Goal: Task Accomplishment & Management: Manage account settings

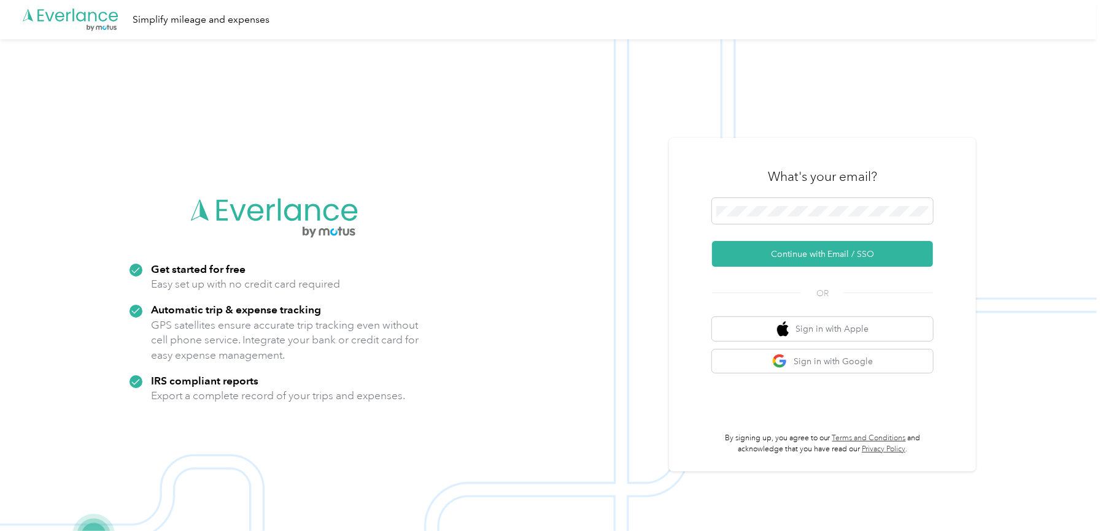
click at [724, 192] on div "What's your email?" at bounding box center [822, 176] width 221 height 43
click at [784, 250] on button "Continue with Email / SSO" at bounding box center [822, 254] width 221 height 26
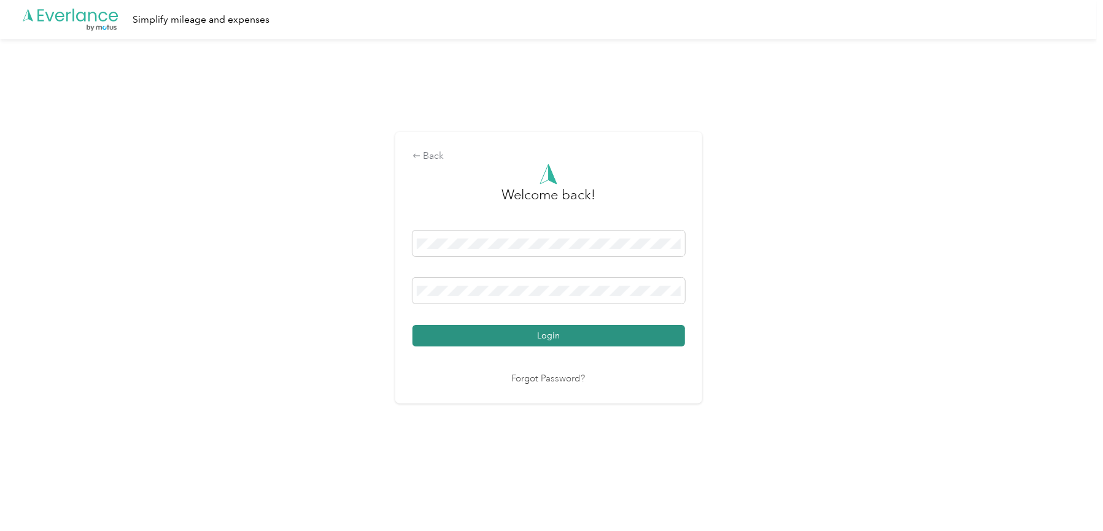
click at [593, 332] on button "Login" at bounding box center [548, 335] width 272 height 21
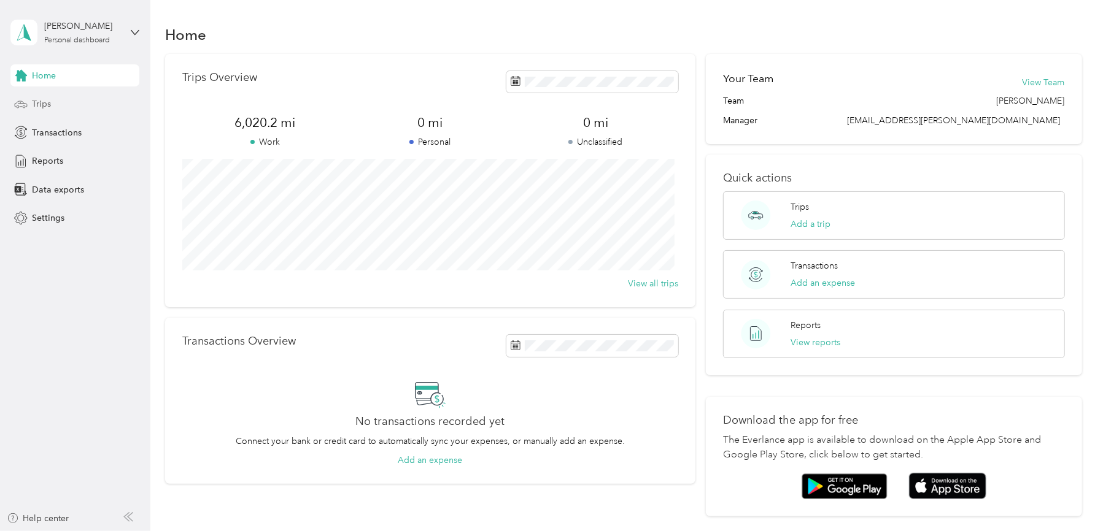
click at [48, 104] on span "Trips" at bounding box center [41, 104] width 19 height 13
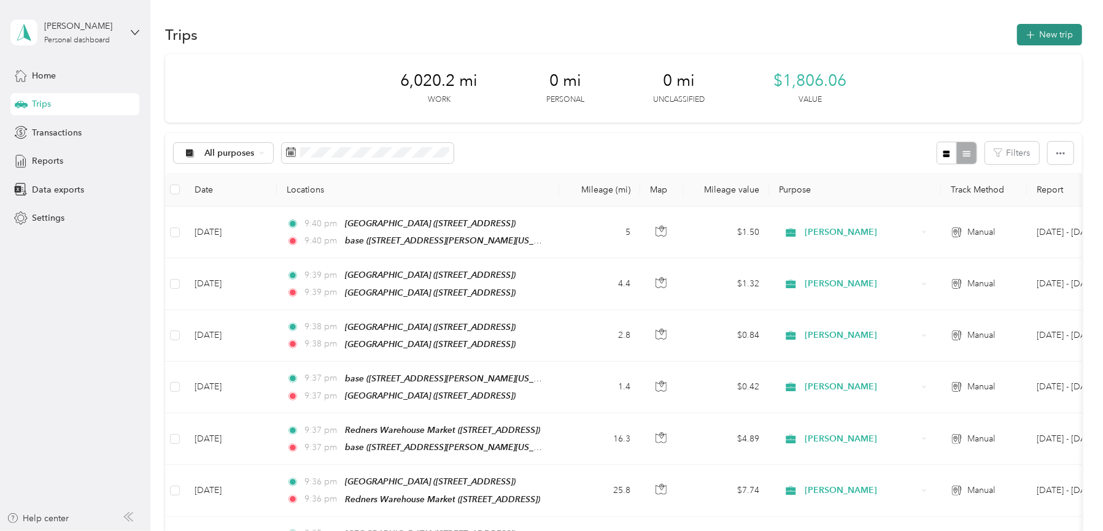
click at [1043, 35] on button "New trip" at bounding box center [1049, 34] width 65 height 21
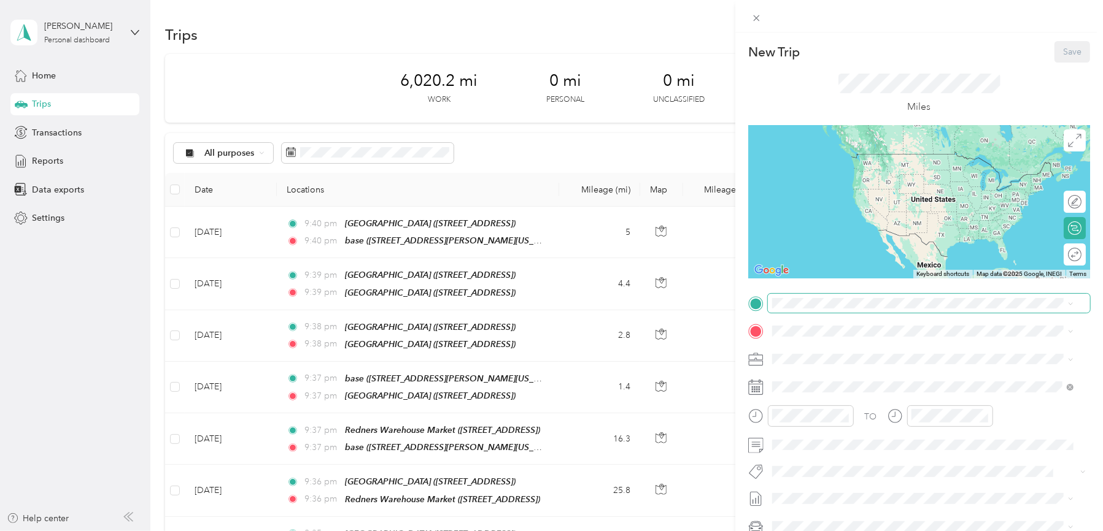
click at [844, 297] on span at bounding box center [929, 304] width 322 height 20
click at [820, 309] on span at bounding box center [929, 304] width 322 height 20
click at [807, 358] on div "base [STREET_ADDRESS][PERSON_NAME][US_STATE]" at bounding box center [890, 360] width 191 height 26
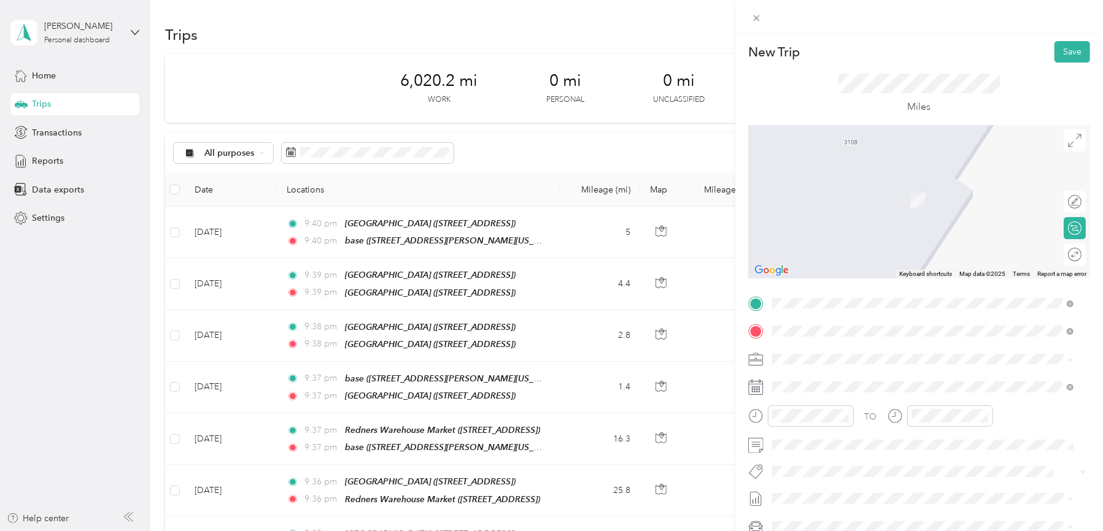
click at [858, 426] on strong "Redners Warehouse Market" at bounding box center [893, 420] width 111 height 11
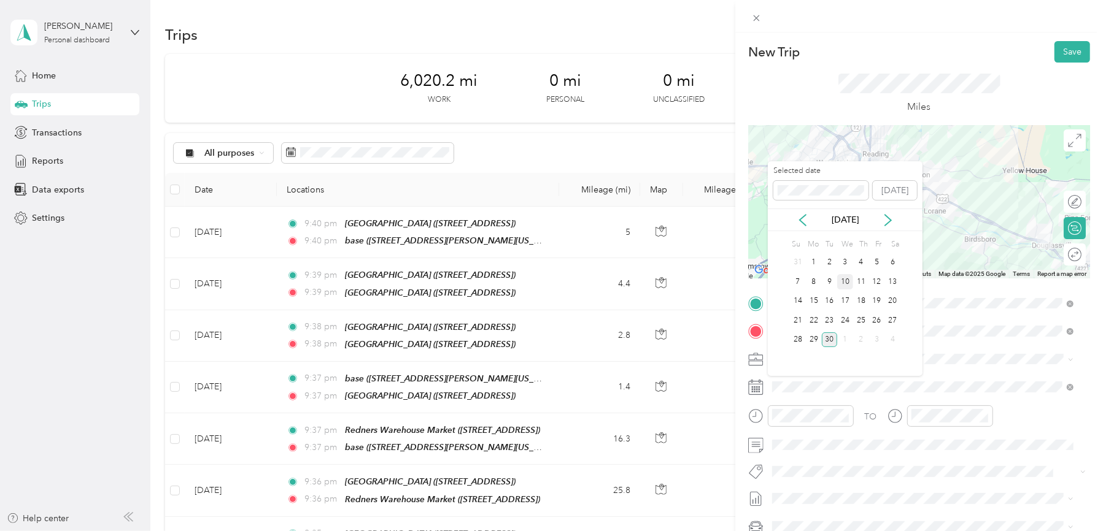
click at [847, 283] on div "10" at bounding box center [845, 281] width 16 height 15
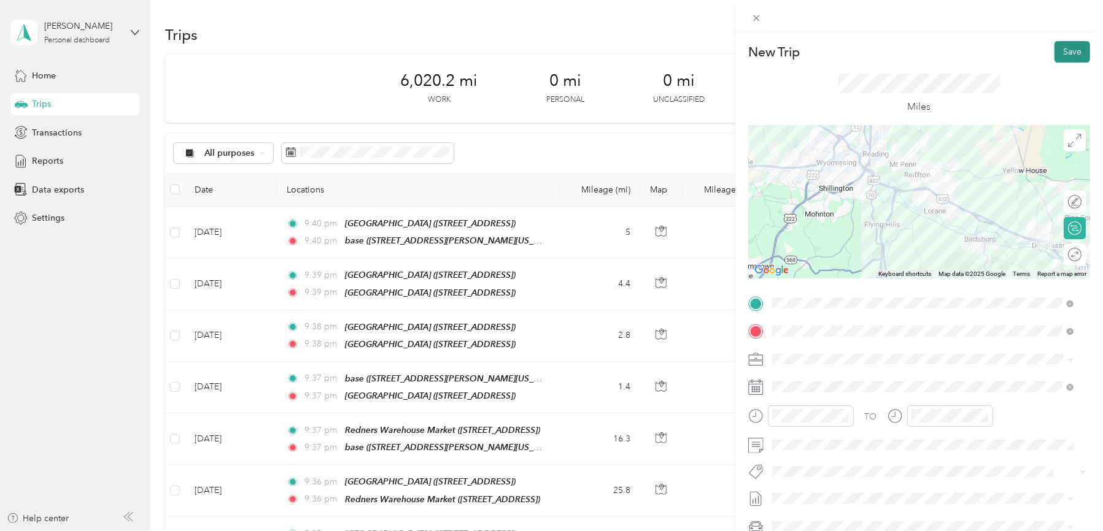
click at [1061, 50] on button "Save" at bounding box center [1072, 51] width 36 height 21
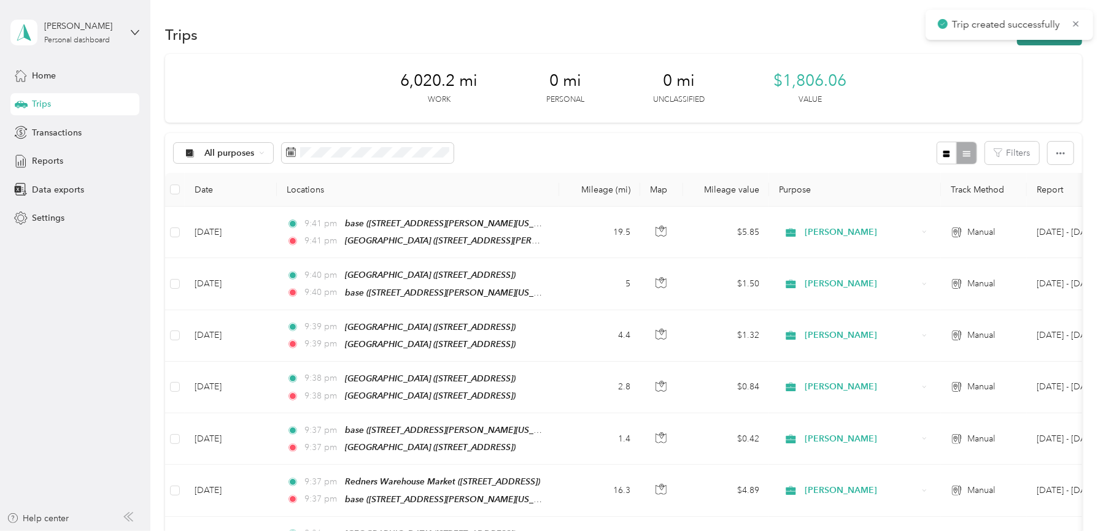
click at [1059, 43] on button "New trip" at bounding box center [1049, 34] width 65 height 21
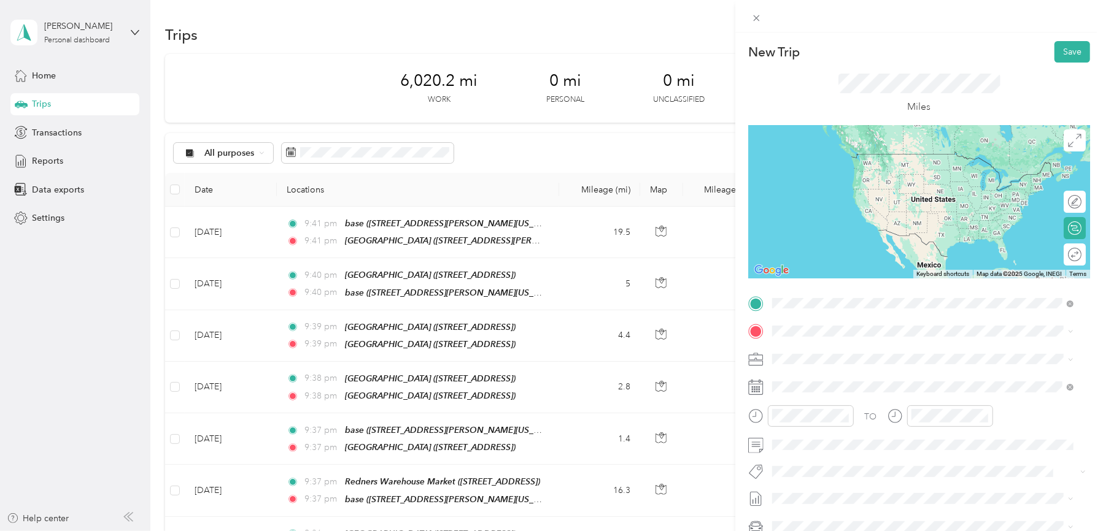
click at [873, 398] on strong "Redners Warehouse Market" at bounding box center [893, 392] width 111 height 11
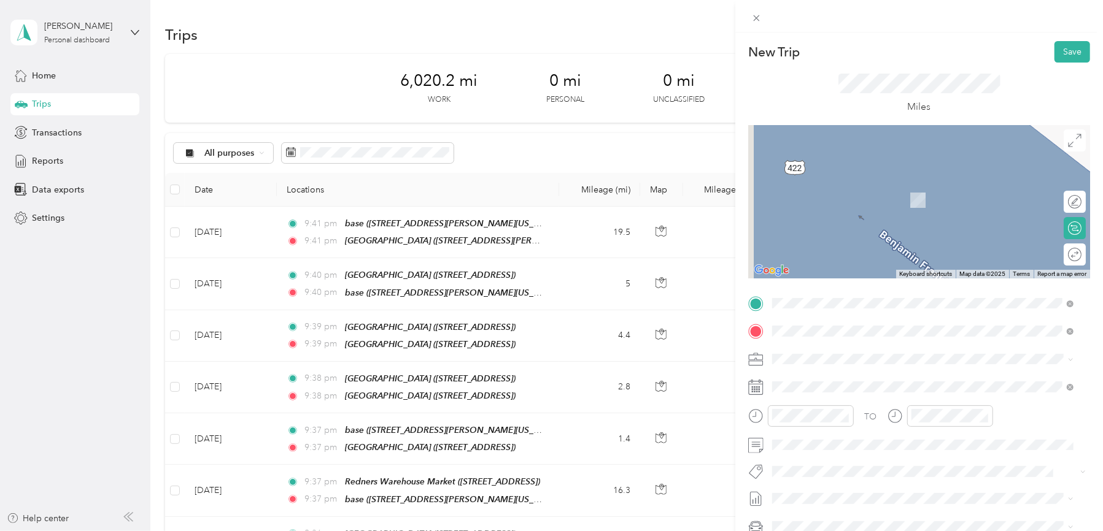
click at [867, 389] on div "TEAM [GEOGRAPHIC_DATA][STREET_ADDRESS][GEOGRAPHIC_DATA][GEOGRAPHIC_DATA]" at bounding box center [871, 389] width 153 height 30
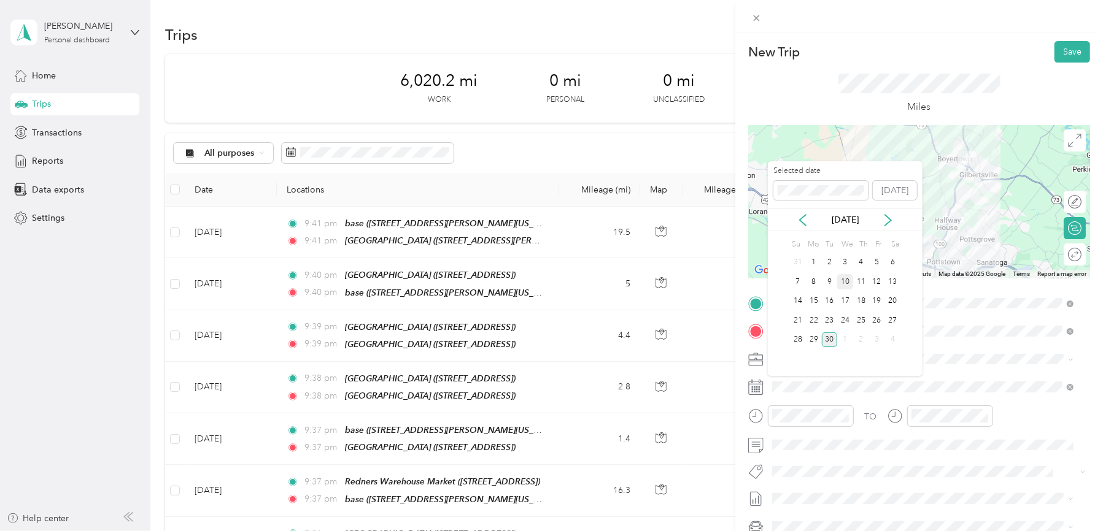
click at [848, 283] on div "10" at bounding box center [845, 281] width 16 height 15
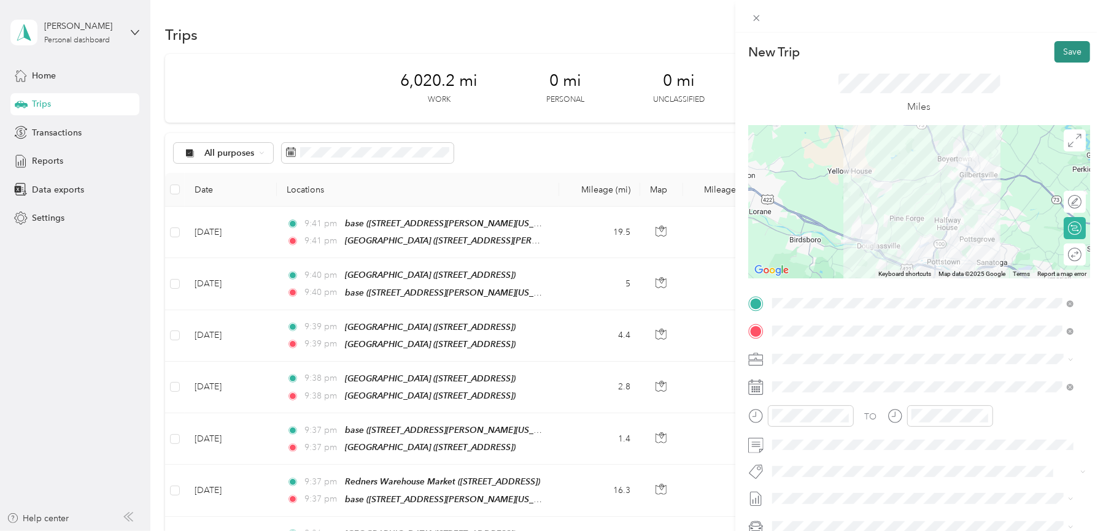
click at [1061, 50] on button "Save" at bounding box center [1072, 51] width 36 height 21
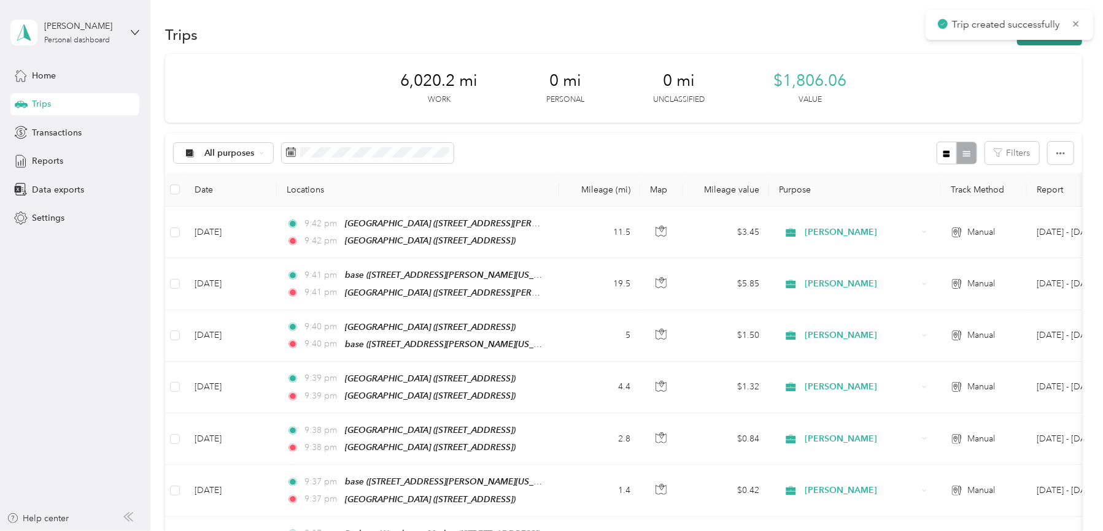
click at [1054, 43] on button "New trip" at bounding box center [1049, 34] width 65 height 21
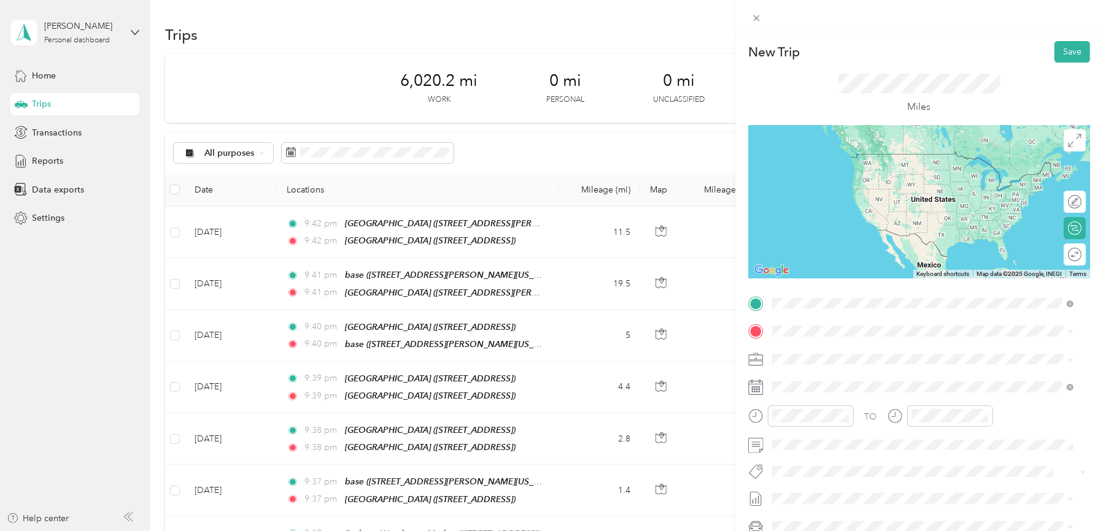
click at [838, 360] on div "TEAM [GEOGRAPHIC_DATA][STREET_ADDRESS][GEOGRAPHIC_DATA][GEOGRAPHIC_DATA]" at bounding box center [871, 362] width 153 height 30
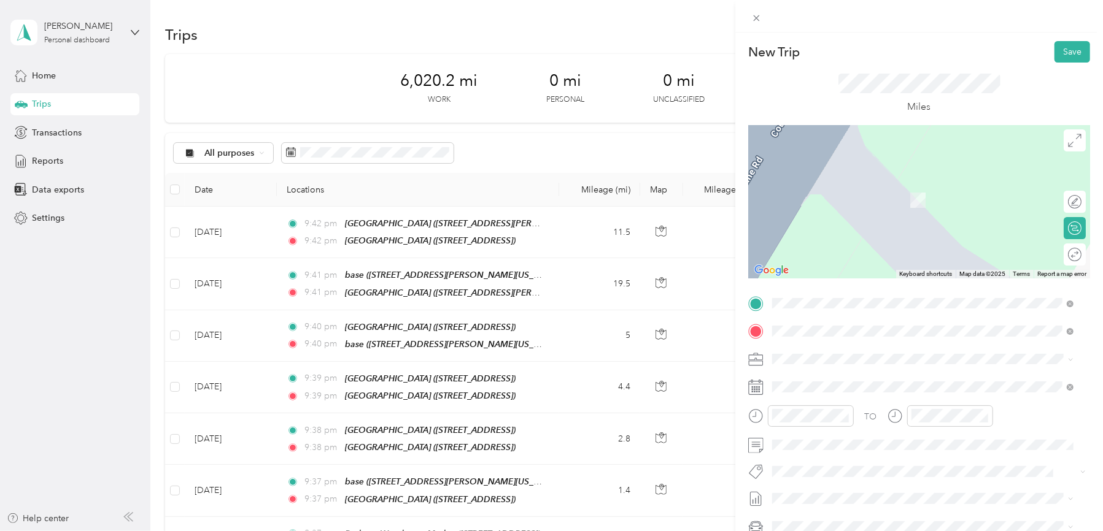
click at [847, 481] on div "TEAM Redners Warehouse Market [STREET_ADDRESS]" at bounding box center [871, 471] width 153 height 30
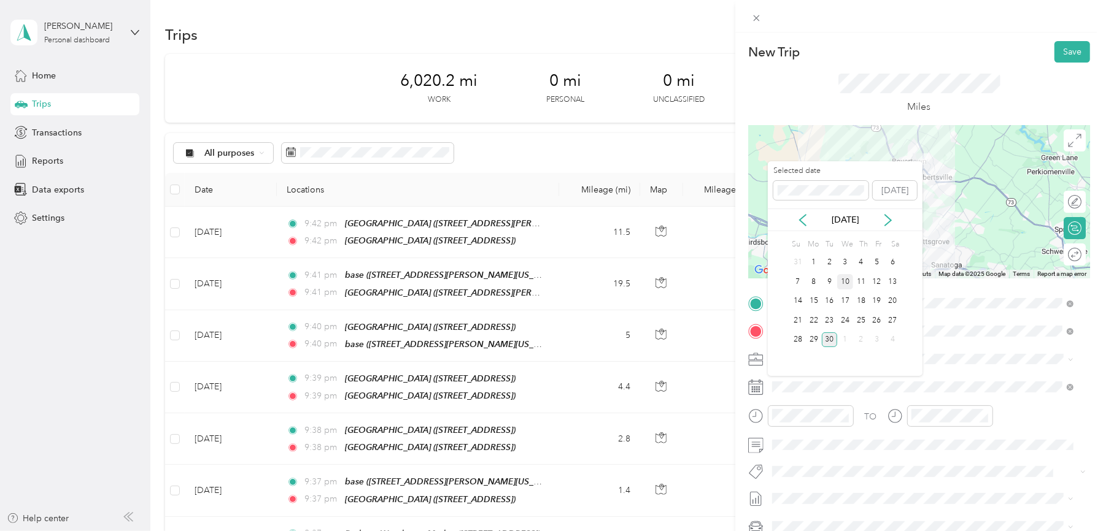
click at [845, 285] on div "10" at bounding box center [845, 281] width 16 height 15
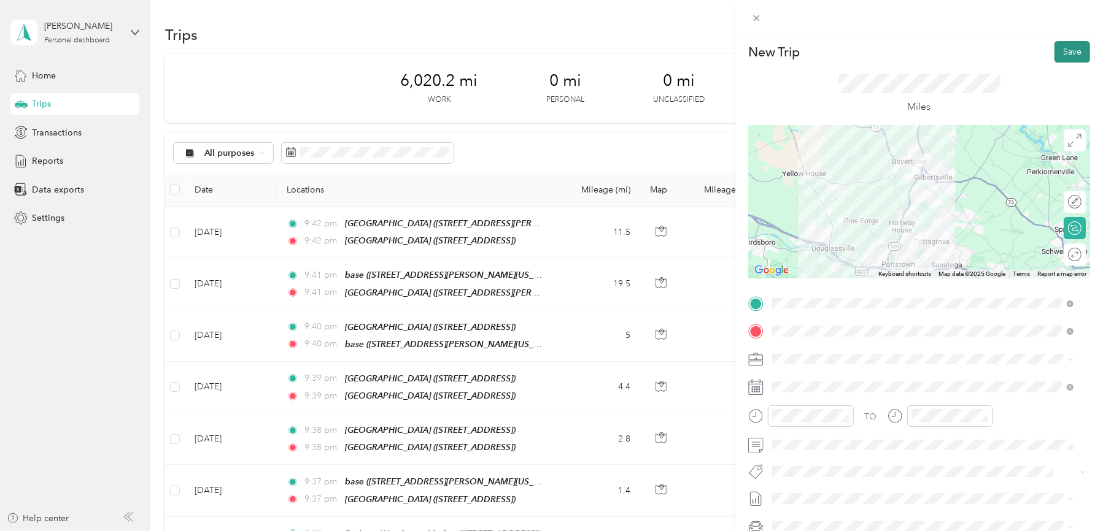
click at [1057, 55] on button "Save" at bounding box center [1072, 51] width 36 height 21
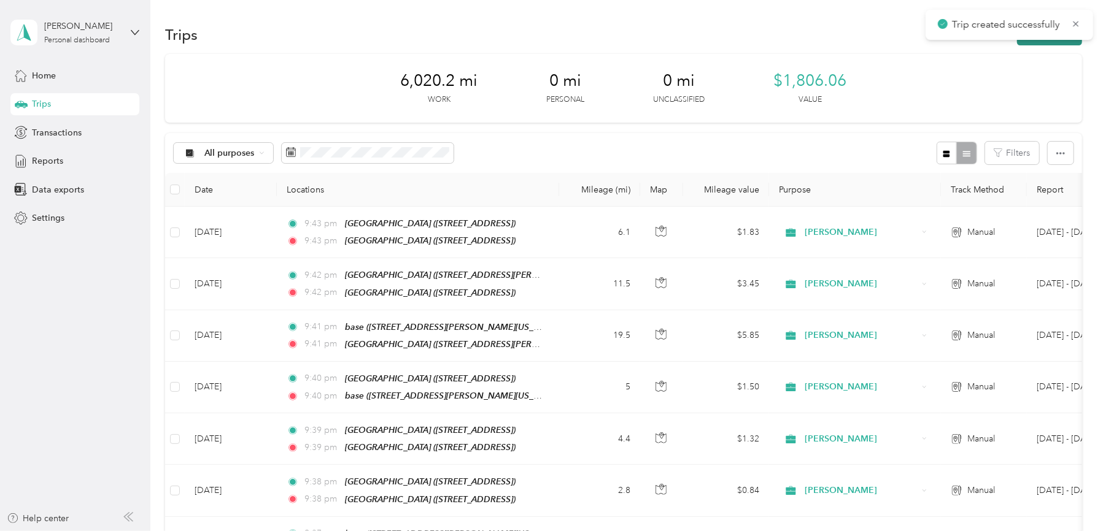
click at [1052, 40] on button "New trip" at bounding box center [1049, 34] width 65 height 21
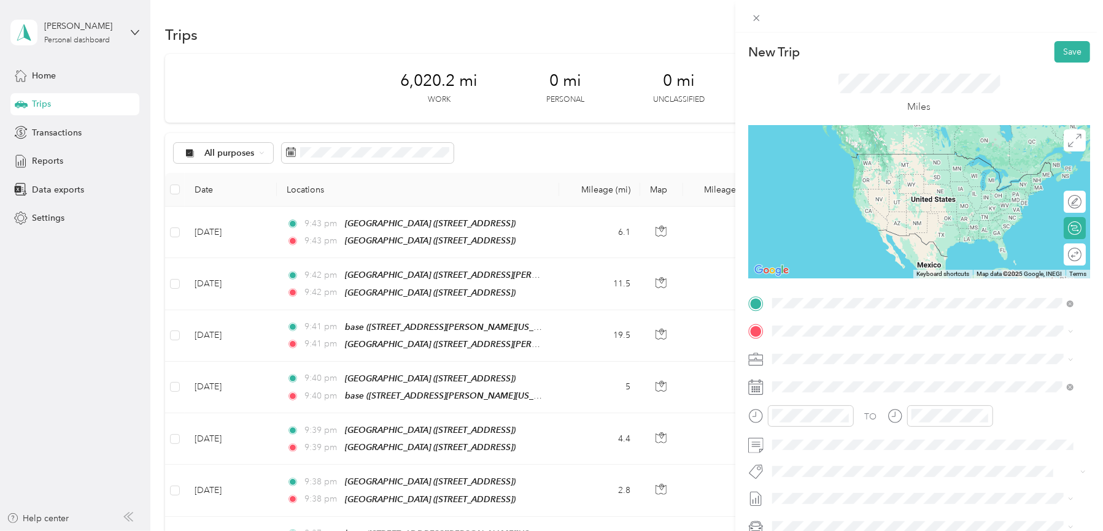
click at [912, 441] on div "TEAM Redners Warehouse Market" at bounding box center [871, 435] width 153 height 15
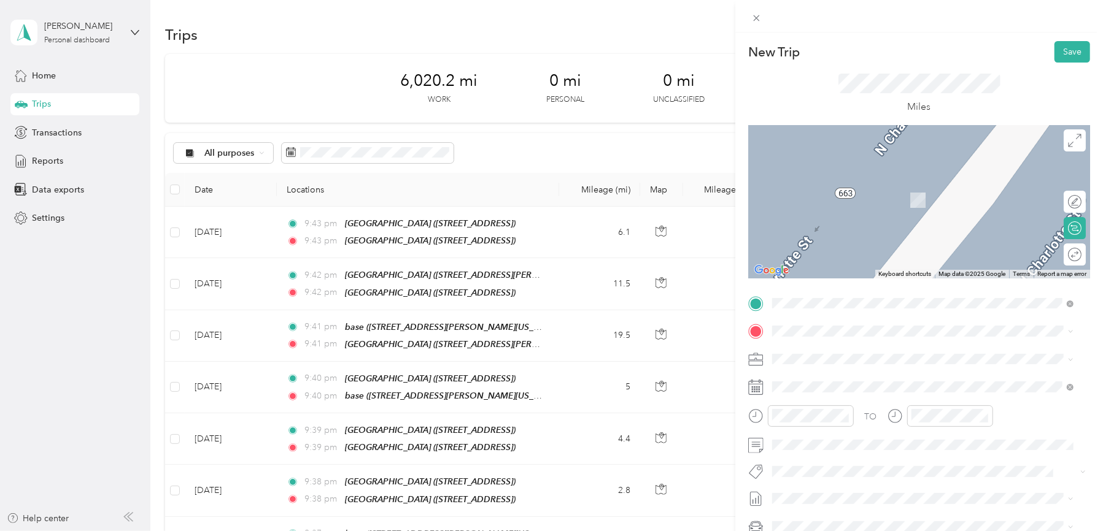
click at [815, 393] on span "[STREET_ADDRESS][PERSON_NAME][US_STATE]" at bounding box center [890, 392] width 191 height 10
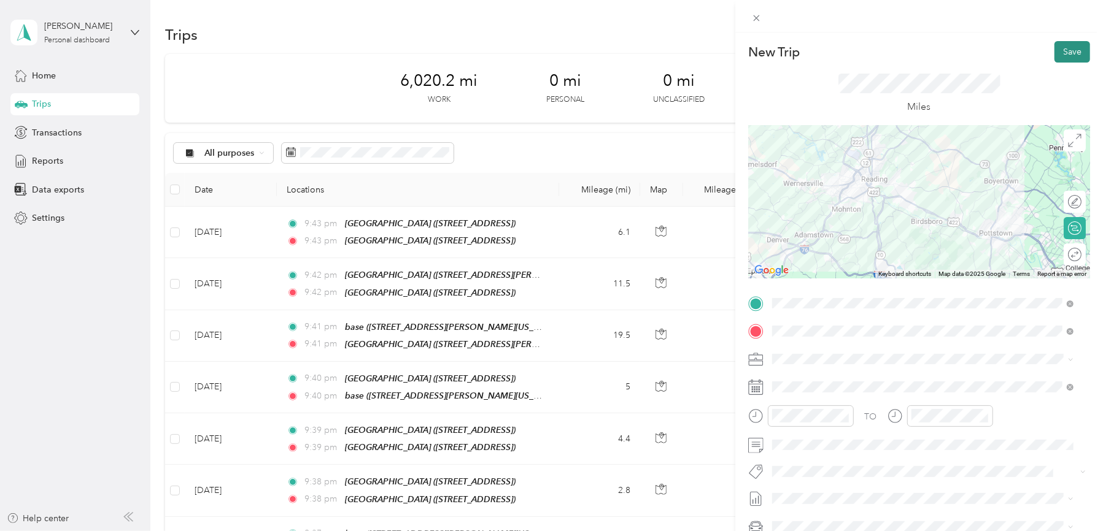
click at [1054, 56] on button "Save" at bounding box center [1072, 51] width 36 height 21
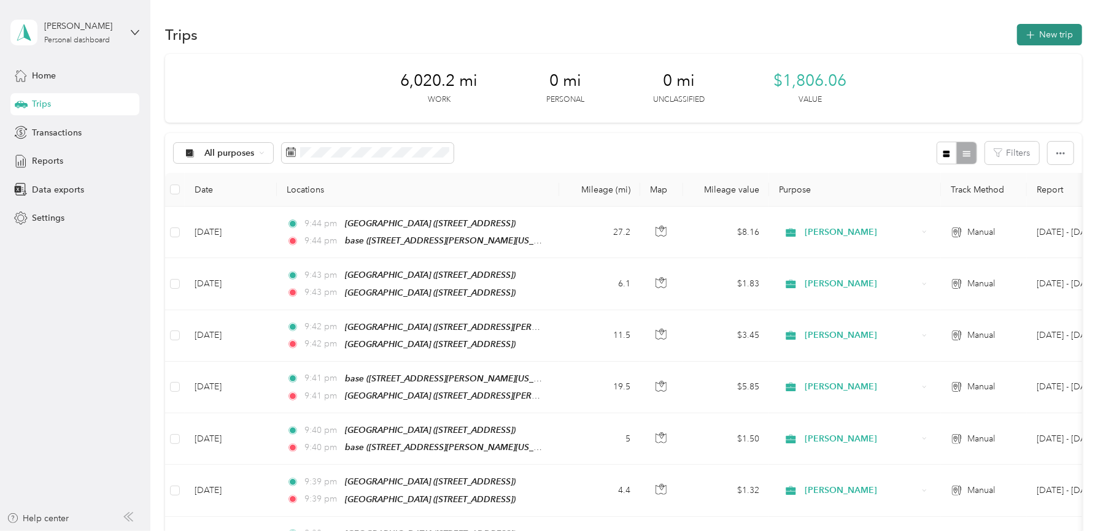
click at [1053, 29] on button "New trip" at bounding box center [1049, 34] width 65 height 21
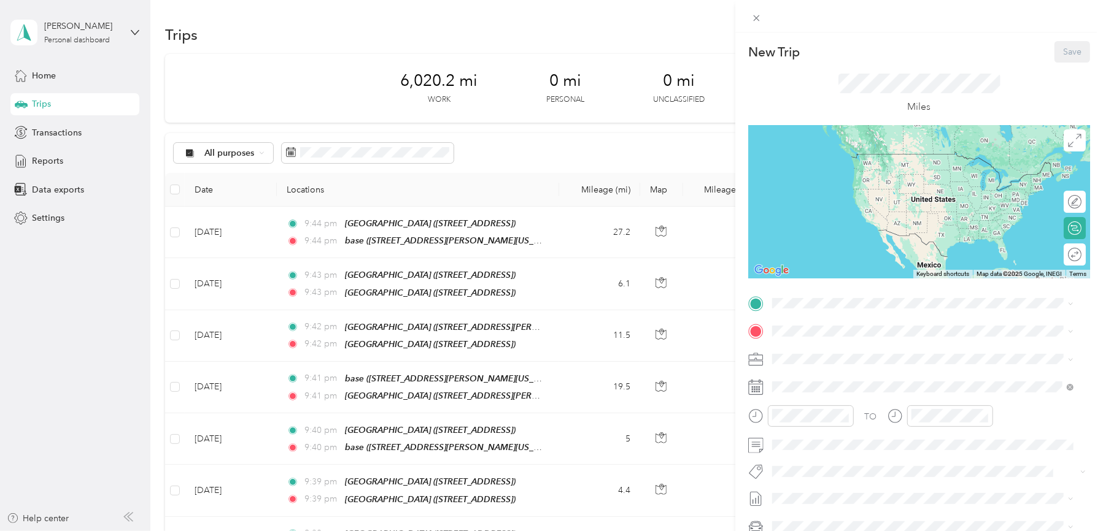
click at [177, 231] on div "New Trip Save This trip cannot be edited because it is either under review, app…" at bounding box center [551, 265] width 1103 height 531
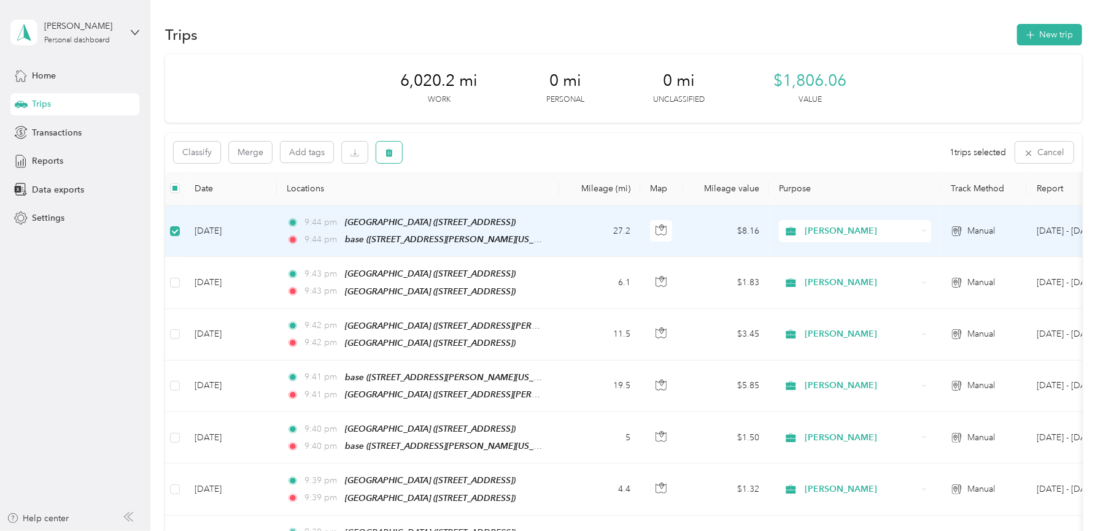
click at [383, 157] on button "button" at bounding box center [389, 152] width 26 height 21
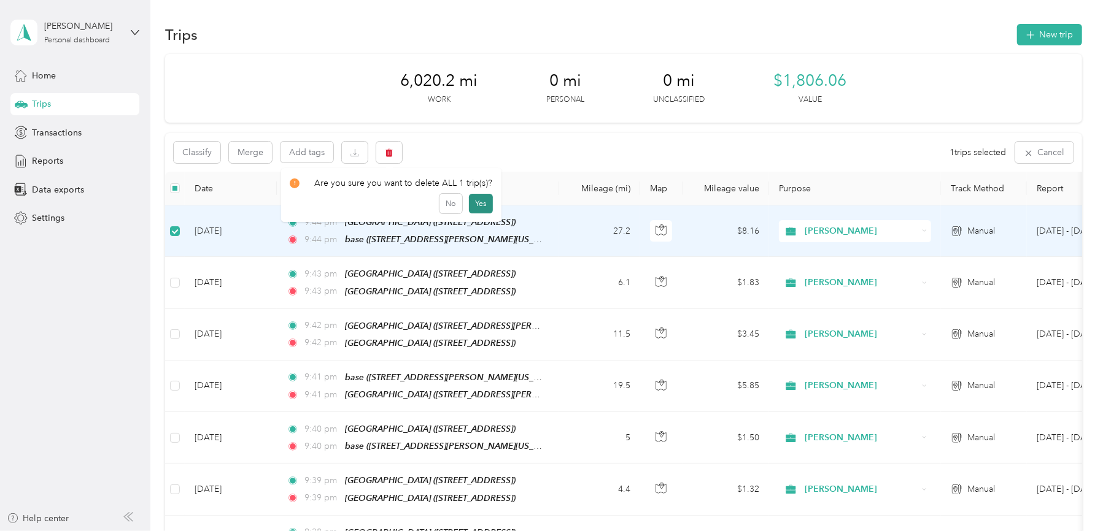
click at [479, 204] on button "Yes" at bounding box center [481, 204] width 24 height 20
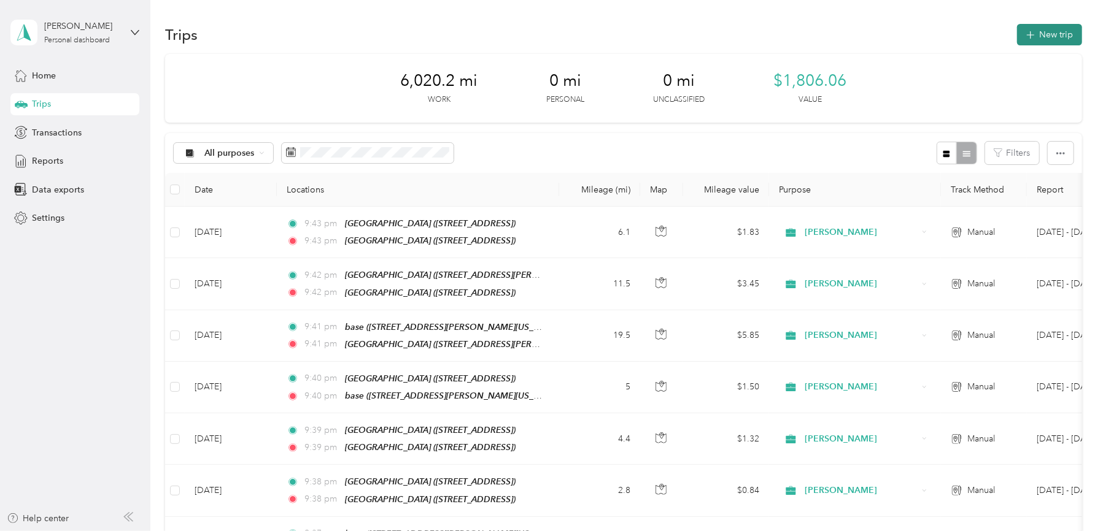
click at [1044, 32] on button "New trip" at bounding box center [1049, 34] width 65 height 21
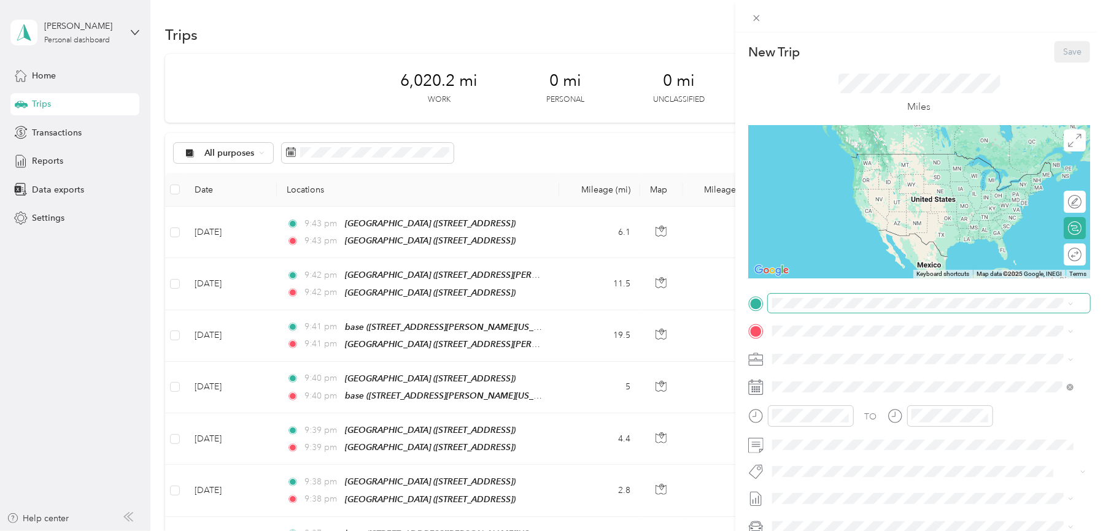
click at [872, 296] on span at bounding box center [929, 304] width 322 height 20
click at [860, 441] on strong "Redners Warehouse Market" at bounding box center [893, 435] width 111 height 11
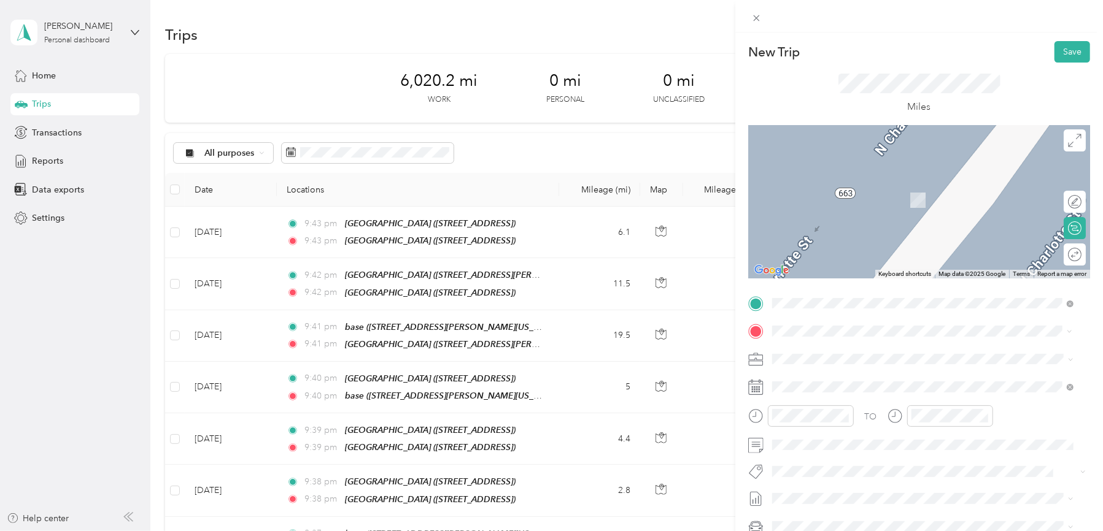
click at [800, 383] on div "base [STREET_ADDRESS][PERSON_NAME][US_STATE]" at bounding box center [890, 387] width 191 height 26
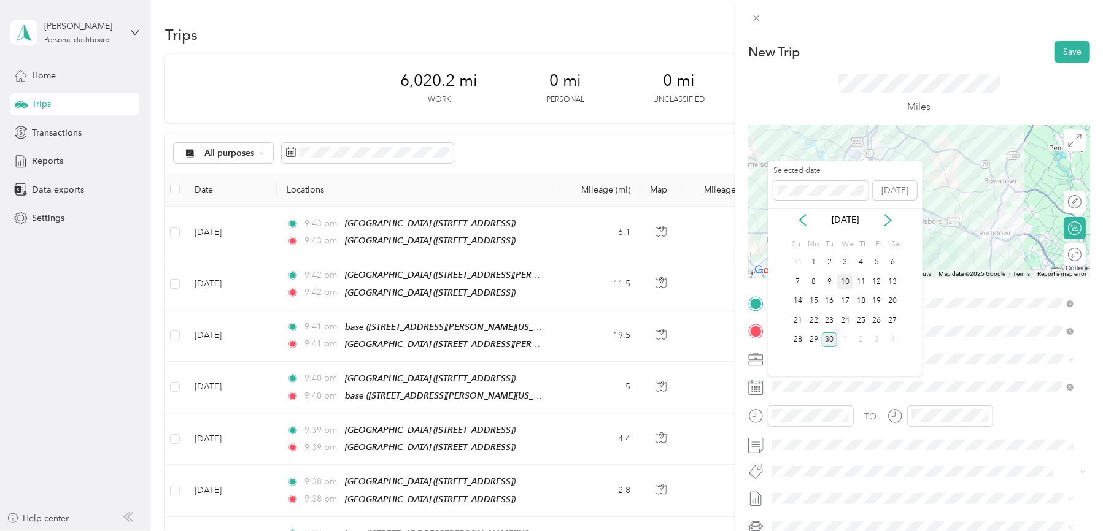
click at [847, 282] on div "10" at bounding box center [845, 281] width 16 height 15
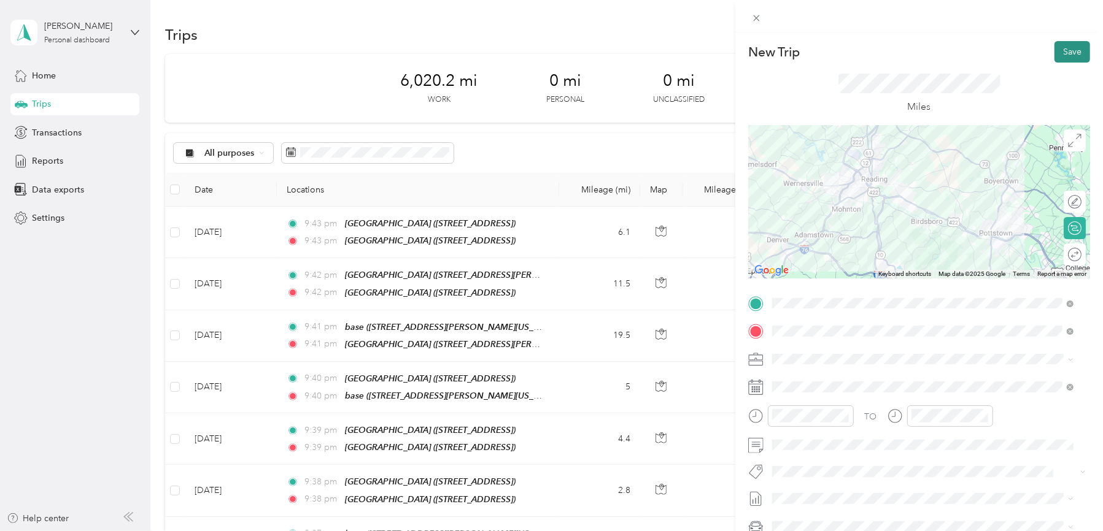
click at [1058, 52] on button "Save" at bounding box center [1072, 51] width 36 height 21
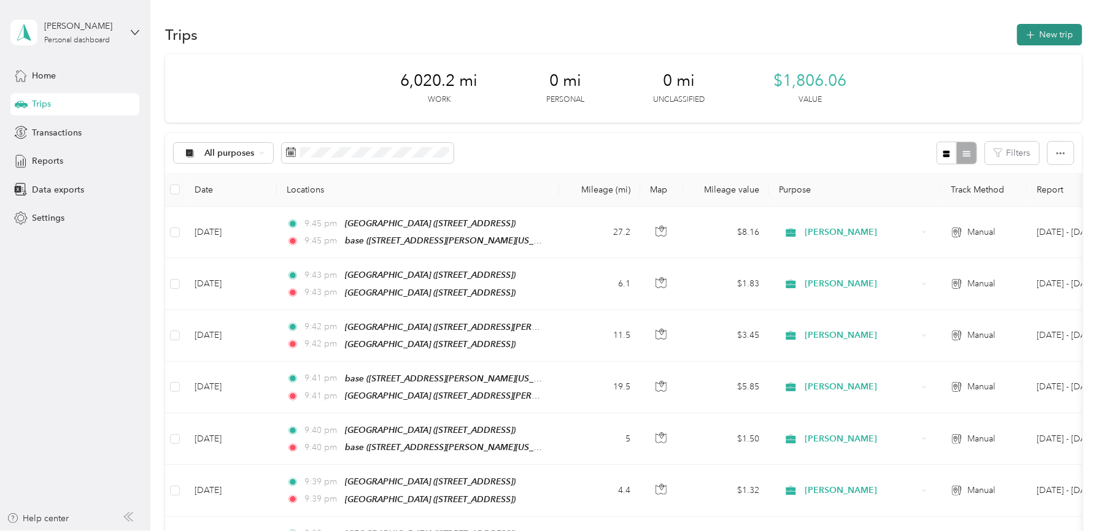
click at [1054, 33] on button "New trip" at bounding box center [1049, 34] width 65 height 21
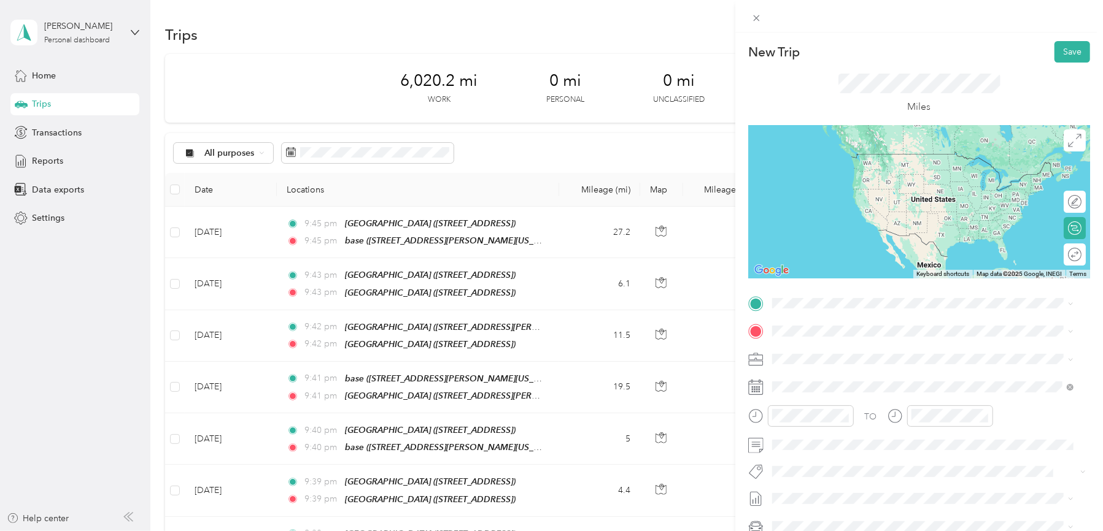
click at [808, 352] on strong "base" at bounding box center [804, 350] width 19 height 11
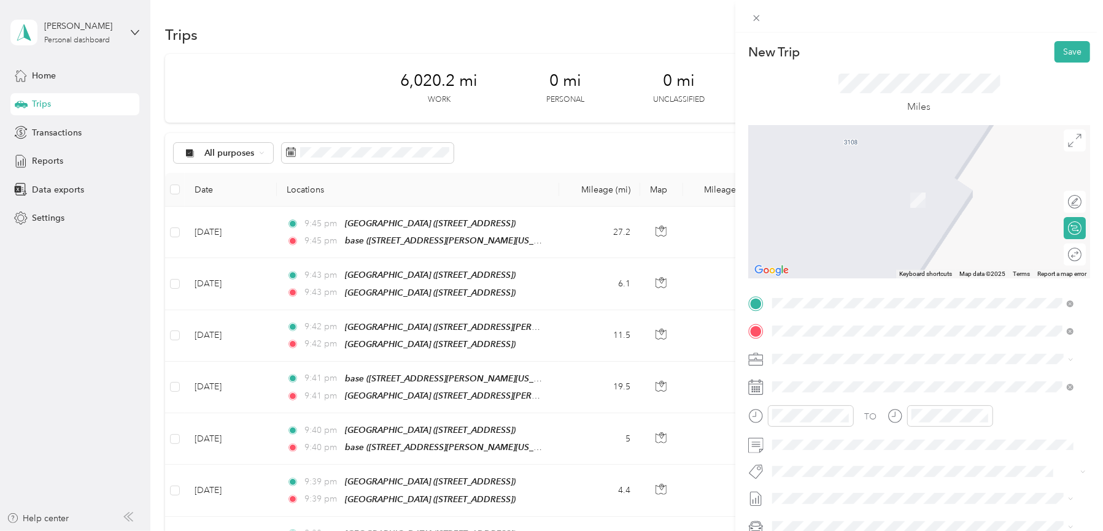
click at [906, 468] on div "TEAM Redners Warehouse Market" at bounding box center [871, 467] width 153 height 15
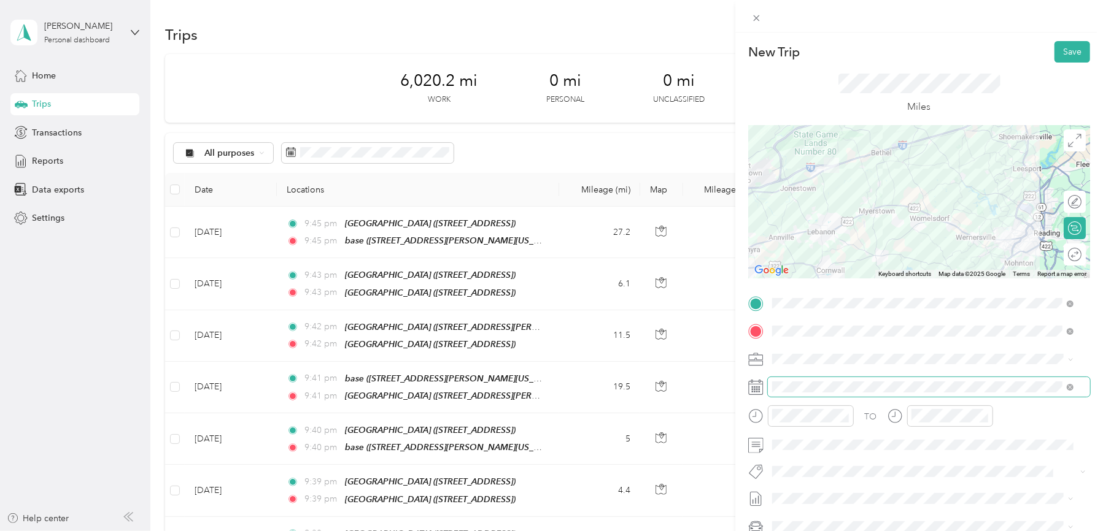
click at [844, 380] on span at bounding box center [929, 387] width 322 height 20
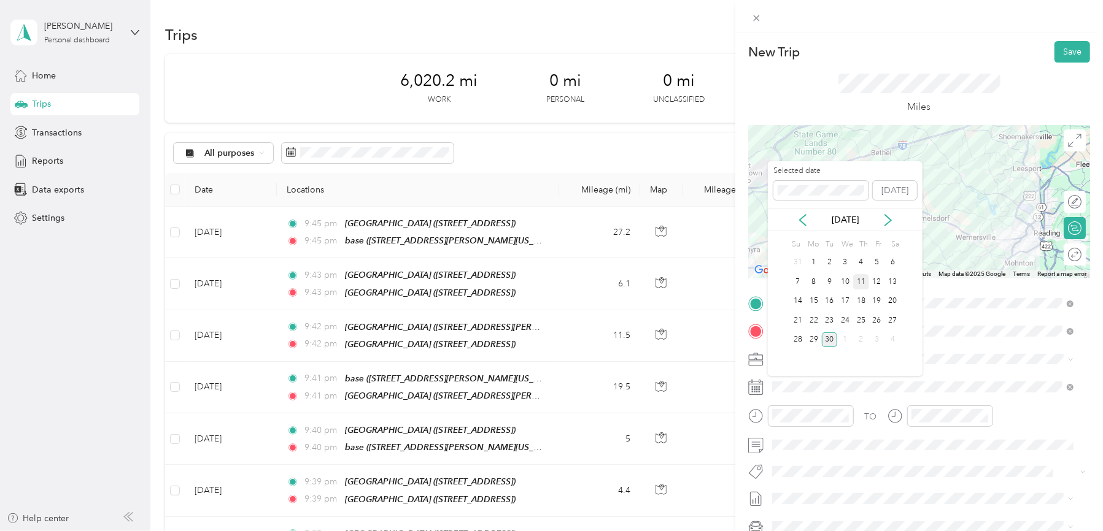
click at [860, 285] on div "11" at bounding box center [861, 281] width 16 height 15
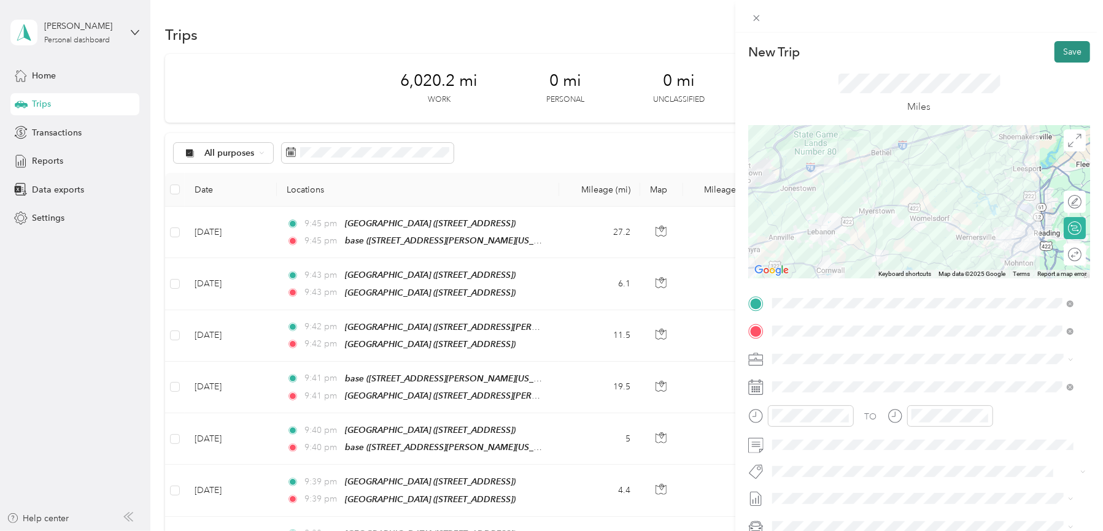
click at [1070, 45] on button "Save" at bounding box center [1072, 51] width 36 height 21
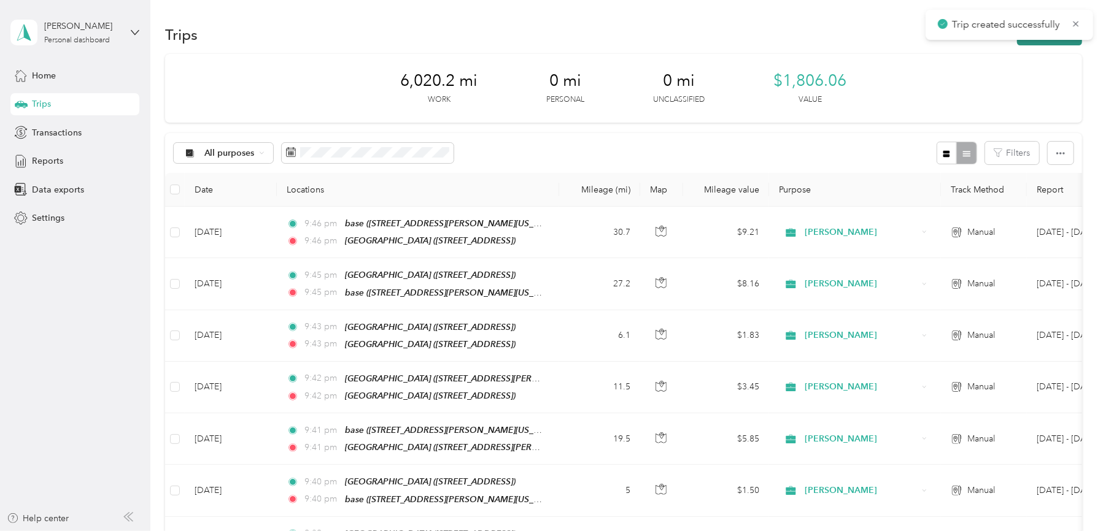
click at [1066, 42] on button "New trip" at bounding box center [1049, 34] width 65 height 21
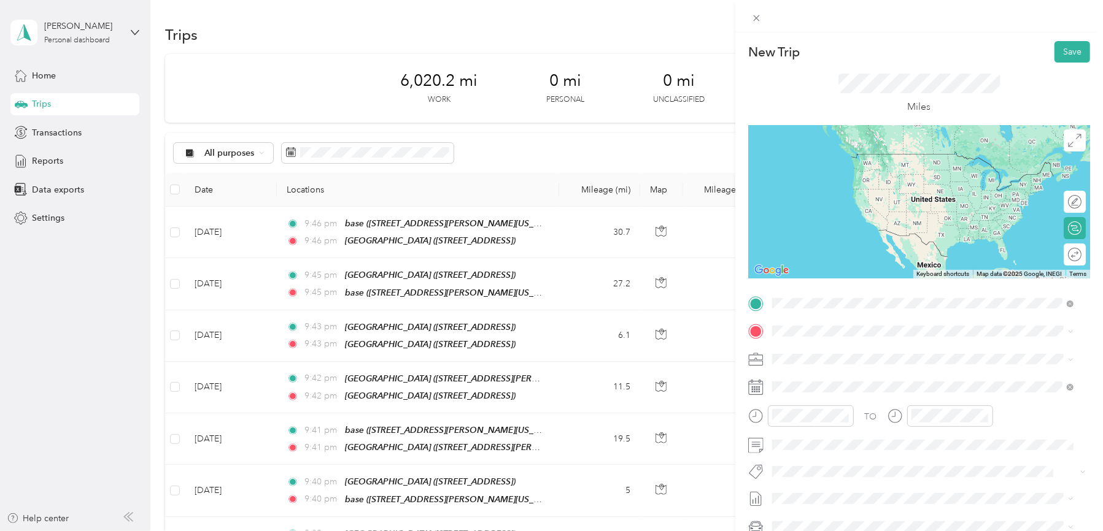
click at [861, 437] on strong "Redners Warehouse Market" at bounding box center [893, 439] width 111 height 11
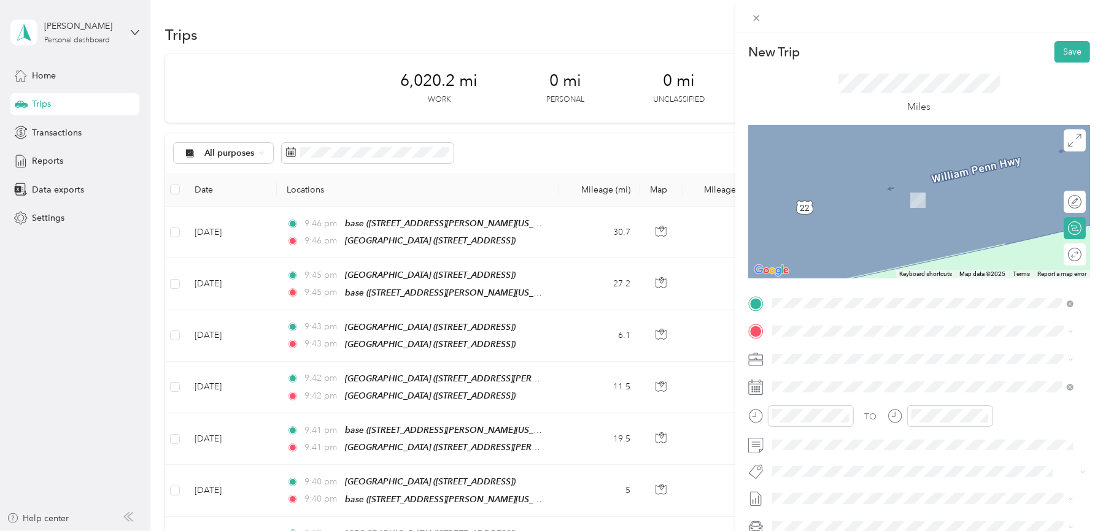
click at [889, 467] on strong "[GEOGRAPHIC_DATA]" at bounding box center [883, 461] width 91 height 11
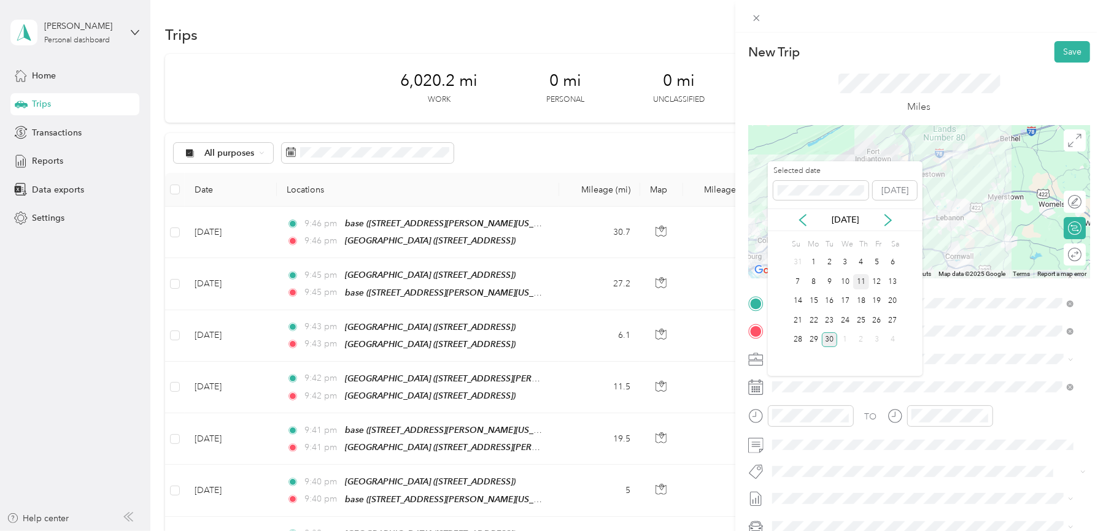
click at [863, 280] on div "11" at bounding box center [861, 281] width 16 height 15
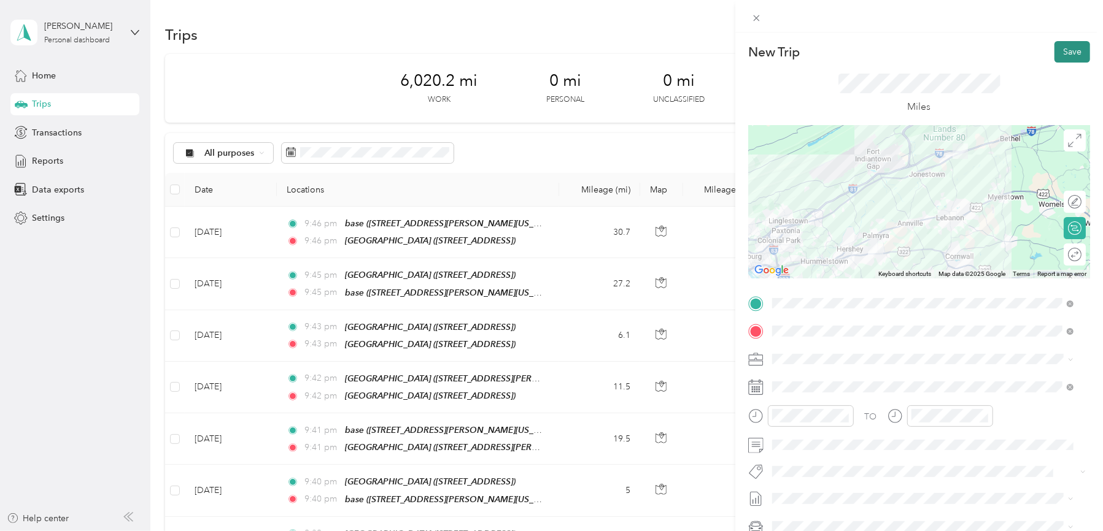
click at [1054, 53] on button "Save" at bounding box center [1072, 51] width 36 height 21
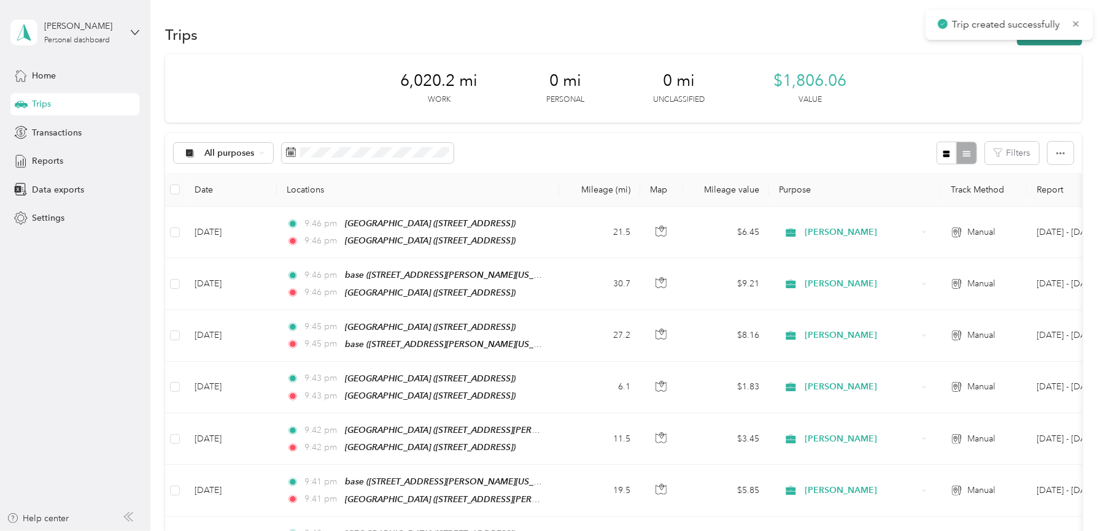
click at [1039, 42] on button "New trip" at bounding box center [1049, 34] width 65 height 21
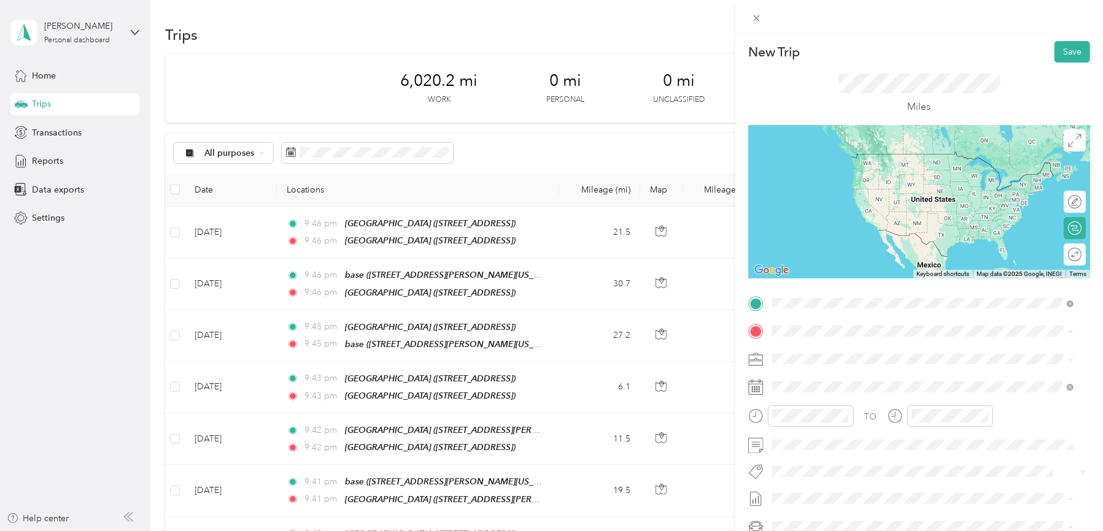
click at [860, 441] on strong "[GEOGRAPHIC_DATA]" at bounding box center [883, 435] width 91 height 11
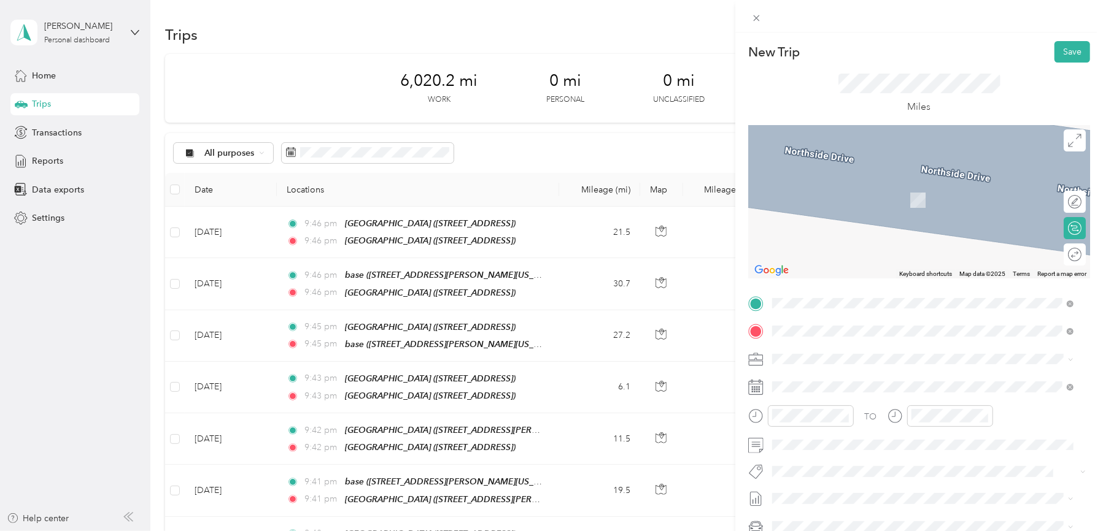
click at [877, 427] on div "TEAM Redners Warehouse Market" at bounding box center [871, 420] width 153 height 15
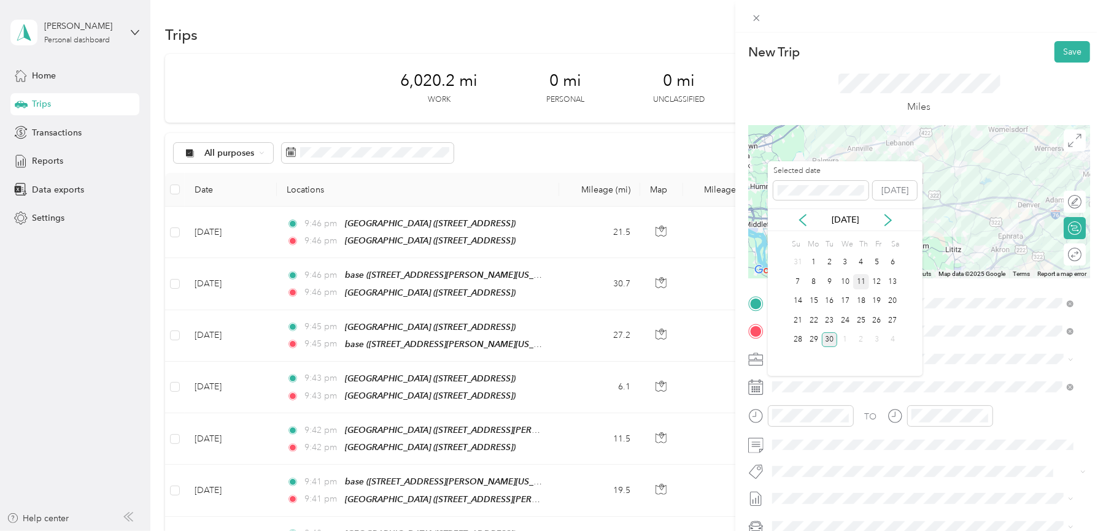
click at [863, 283] on div "11" at bounding box center [861, 281] width 16 height 15
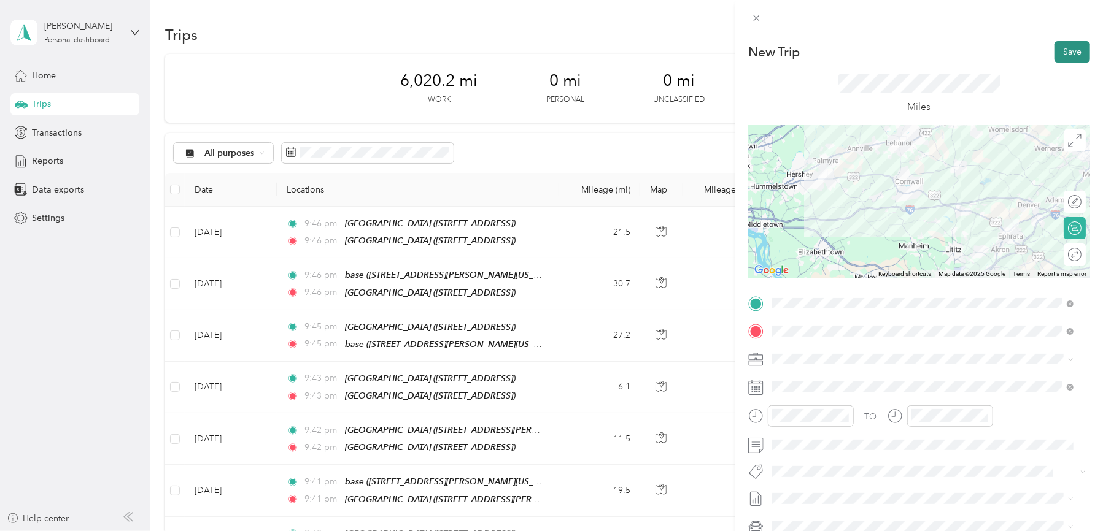
click at [1055, 53] on button "Save" at bounding box center [1072, 51] width 36 height 21
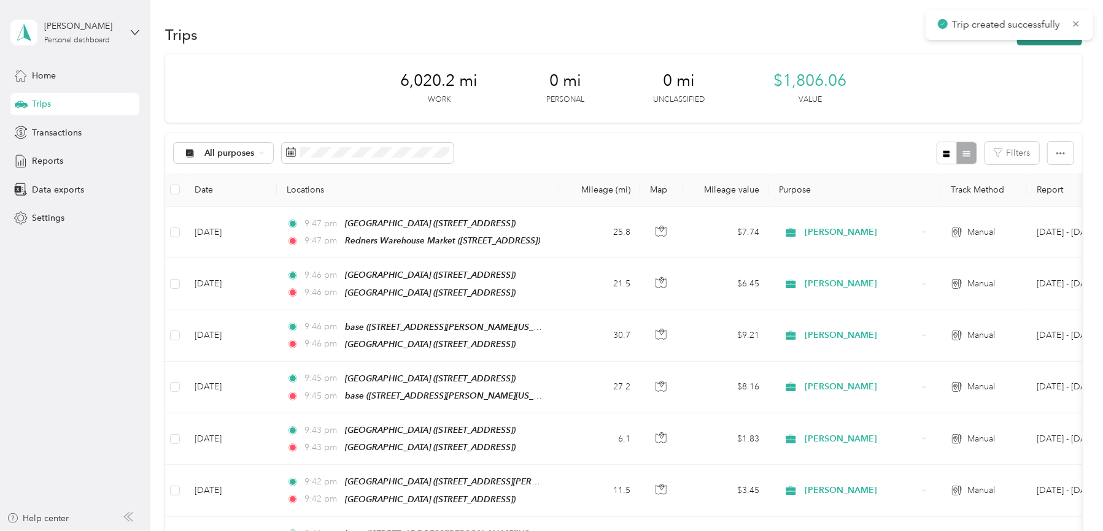
click at [1048, 42] on button "New trip" at bounding box center [1049, 34] width 65 height 21
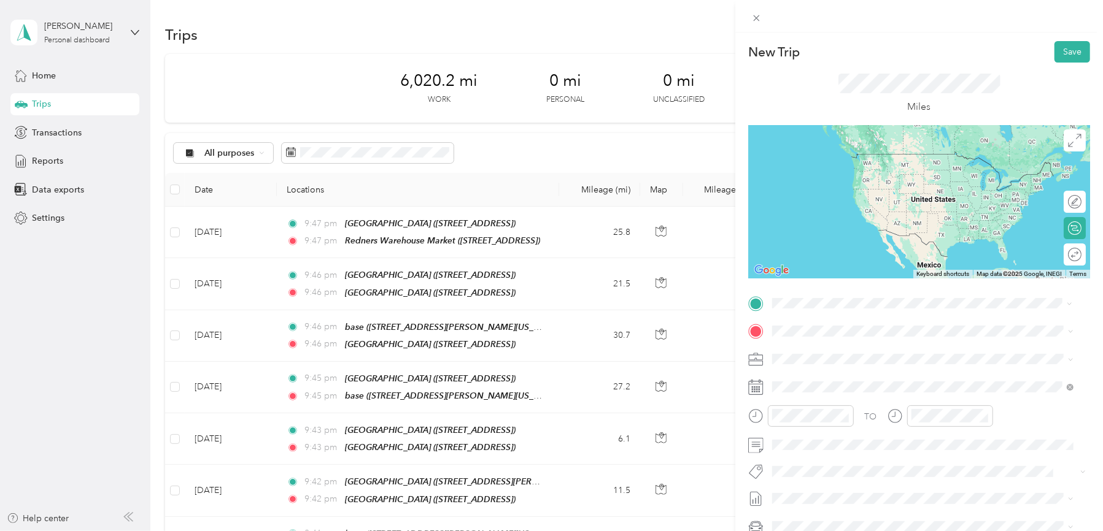
click at [862, 398] on strong "Redners Warehouse Market" at bounding box center [893, 392] width 111 height 11
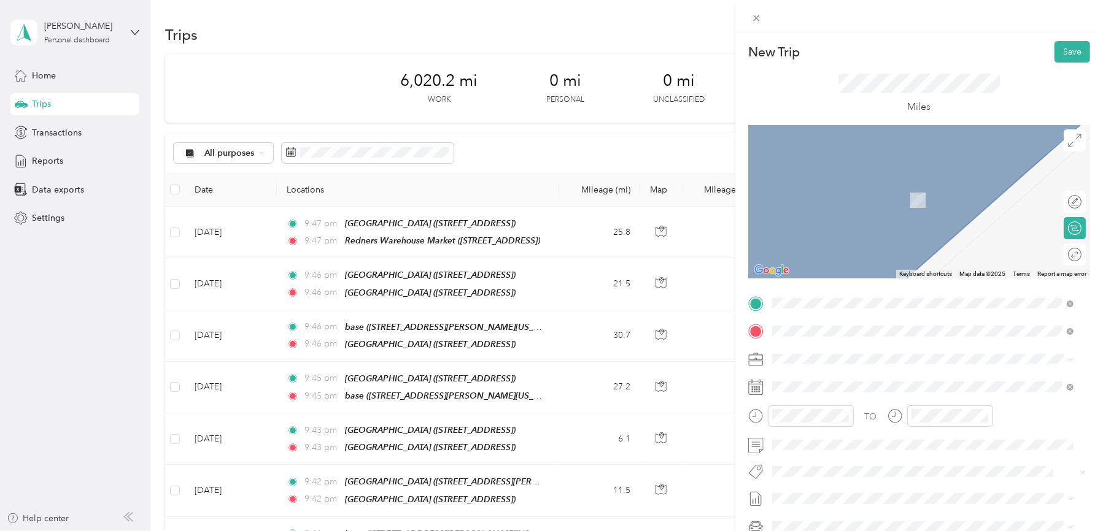
click at [821, 390] on span "[STREET_ADDRESS][PERSON_NAME][US_STATE]" at bounding box center [890, 393] width 191 height 10
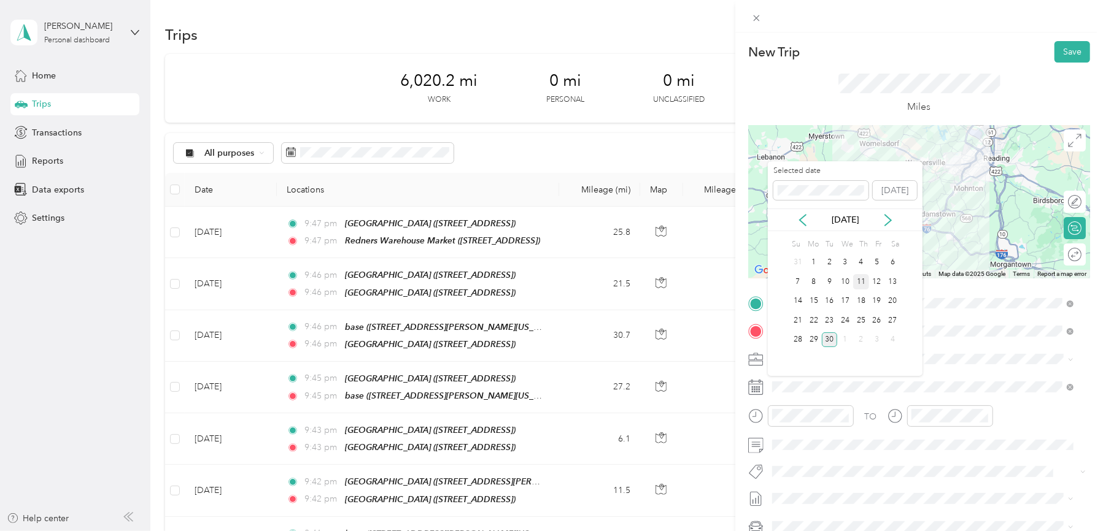
click at [864, 280] on div "11" at bounding box center [861, 281] width 16 height 15
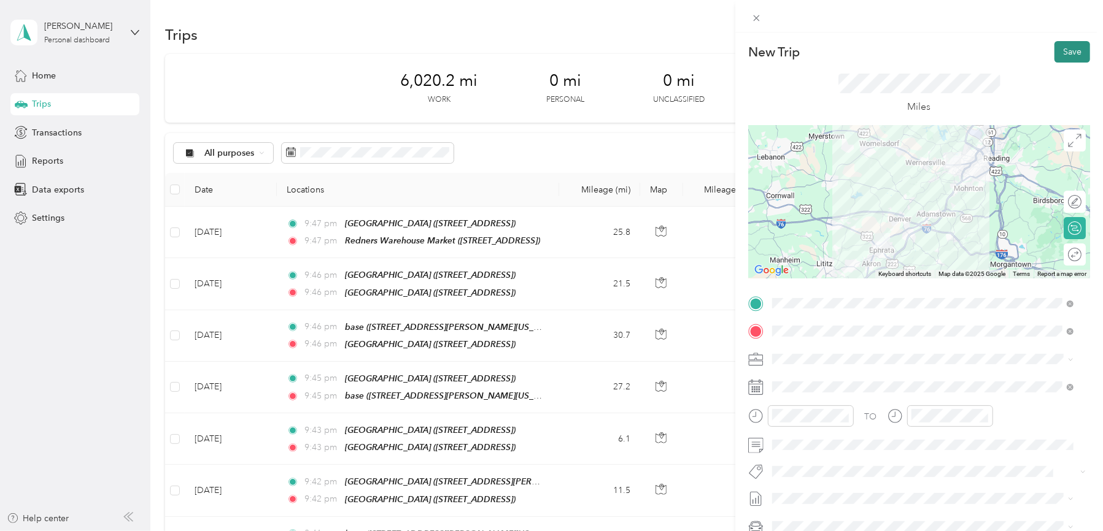
click at [1057, 50] on button "Save" at bounding box center [1072, 51] width 36 height 21
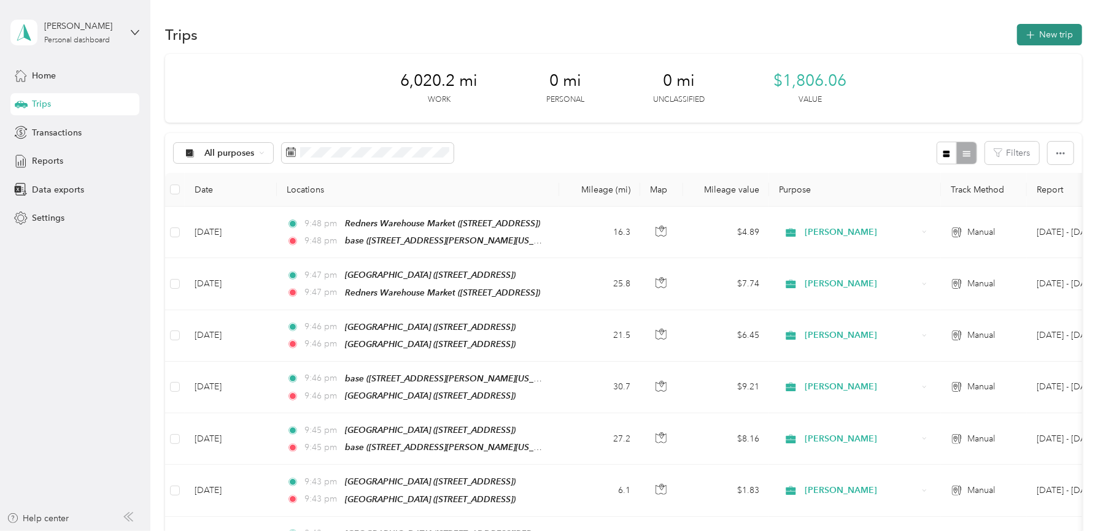
click at [1053, 30] on button "New trip" at bounding box center [1049, 34] width 65 height 21
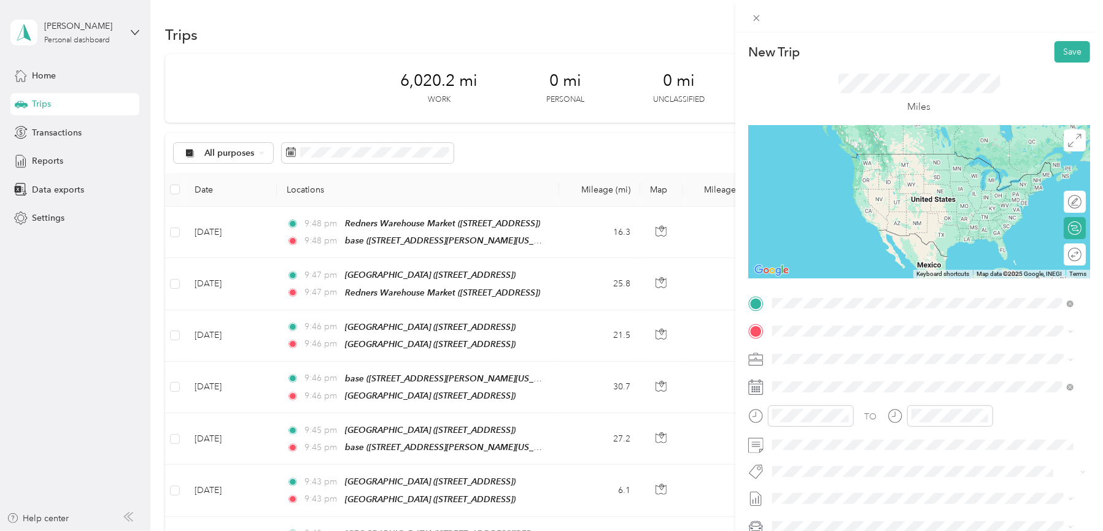
click at [799, 351] on strong "base" at bounding box center [804, 352] width 19 height 11
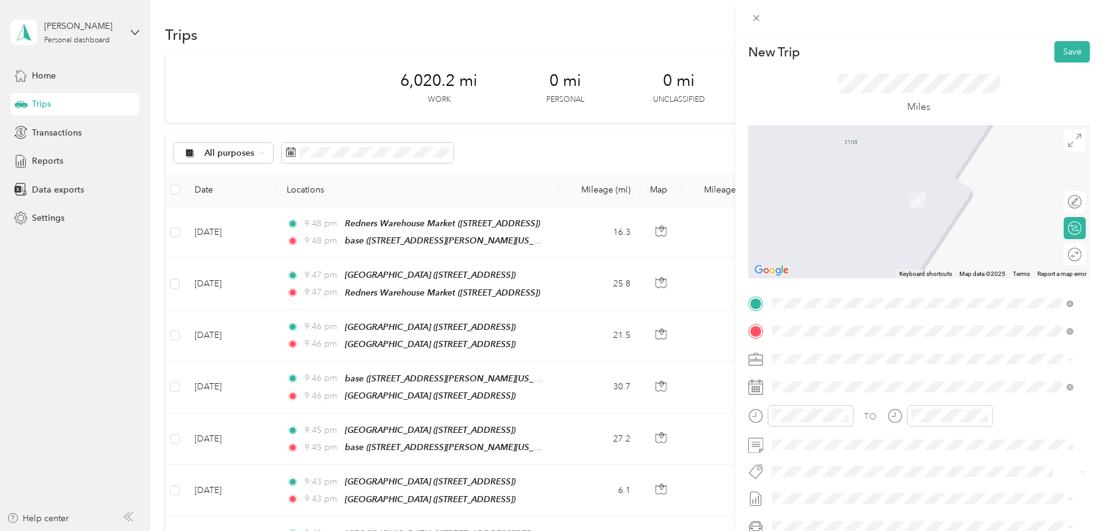
click at [929, 430] on div "TEAM [GEOGRAPHIC_DATA]" at bounding box center [862, 424] width 134 height 15
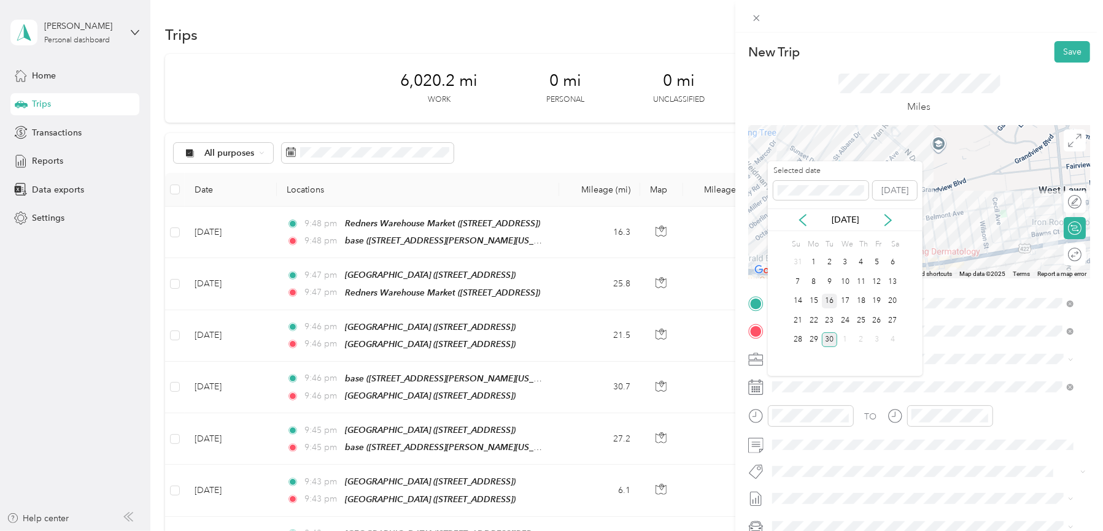
click at [832, 302] on div "16" at bounding box center [830, 301] width 16 height 15
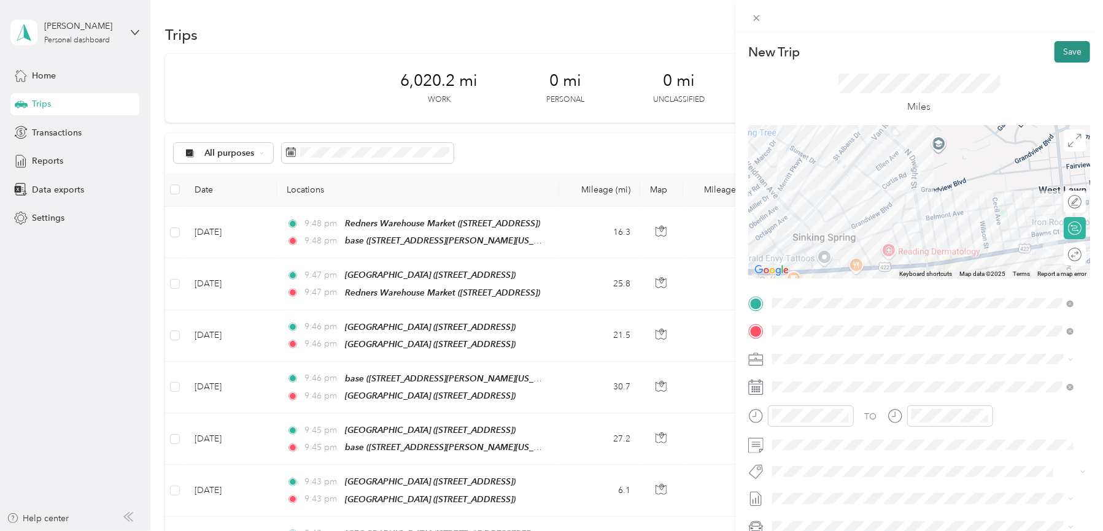
click at [1058, 56] on button "Save" at bounding box center [1072, 51] width 36 height 21
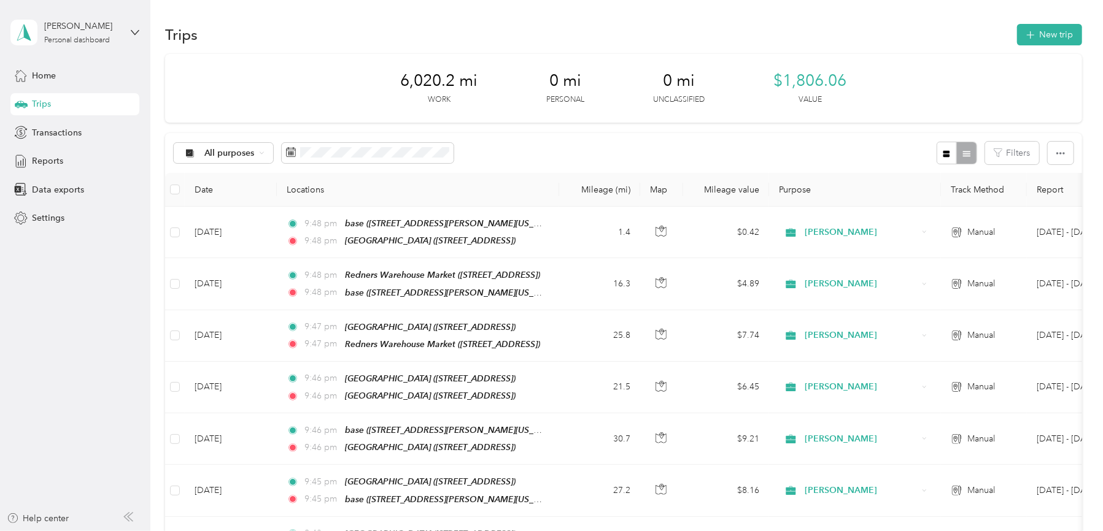
click at [1053, 45] on div "Trips New trip" at bounding box center [623, 34] width 916 height 26
click at [1049, 38] on button "New trip" at bounding box center [1049, 34] width 65 height 21
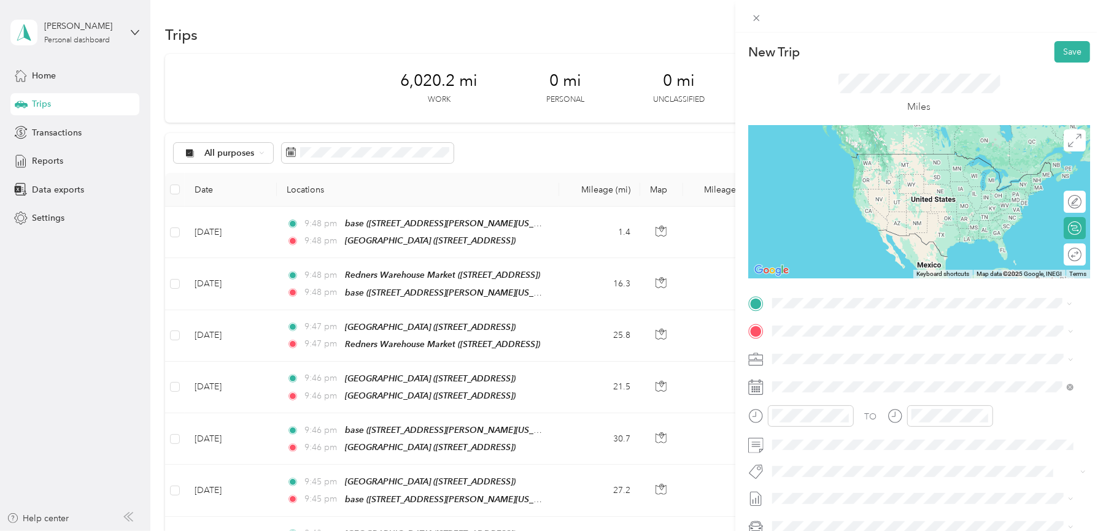
click at [909, 401] on div "TEAM [GEOGRAPHIC_DATA] [STREET_ADDRESS]" at bounding box center [862, 405] width 134 height 30
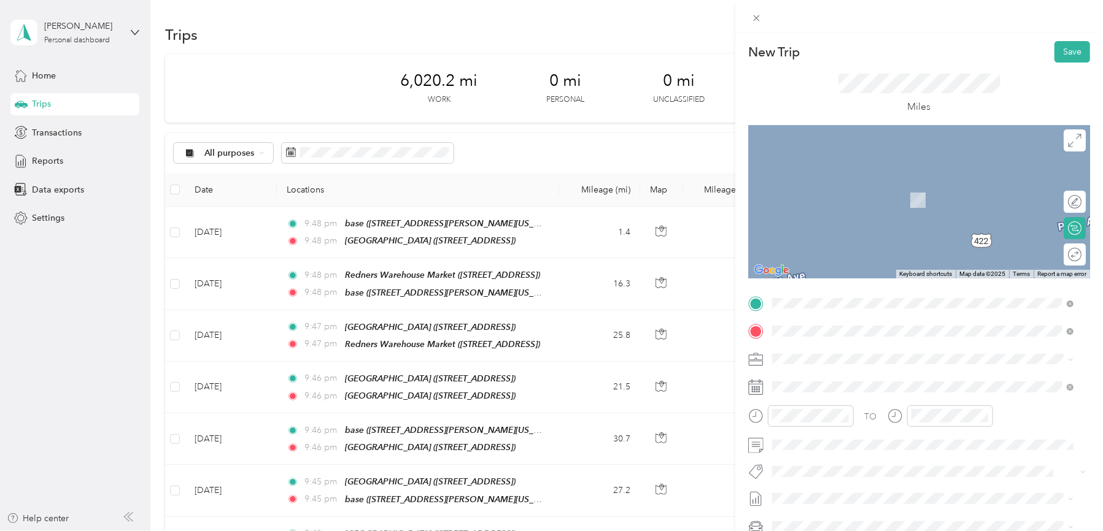
click at [865, 384] on div "TEAM [GEOGRAPHIC_DATA]" at bounding box center [862, 381] width 134 height 15
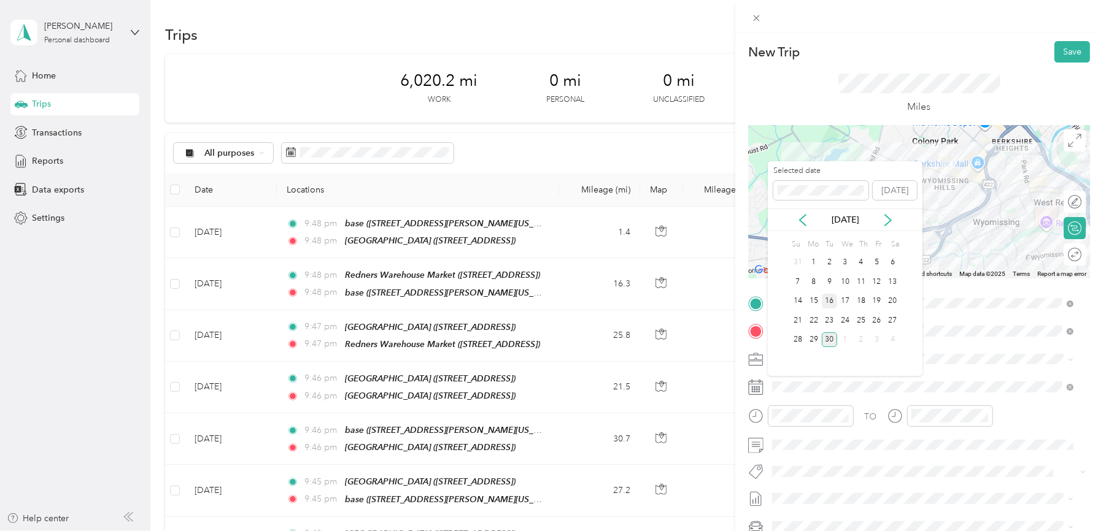
click at [830, 305] on div "16" at bounding box center [830, 301] width 16 height 15
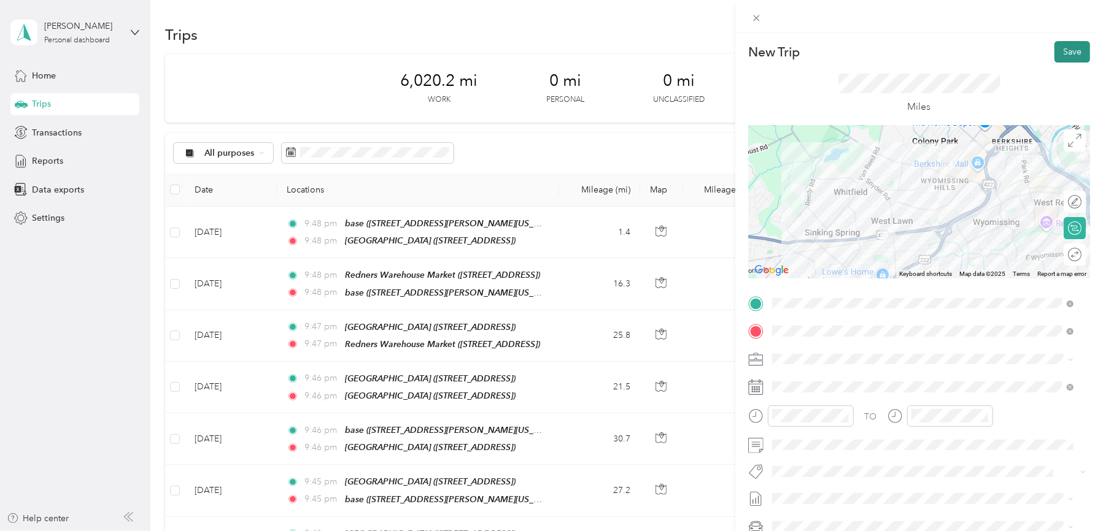
click at [1058, 56] on button "Save" at bounding box center [1072, 51] width 36 height 21
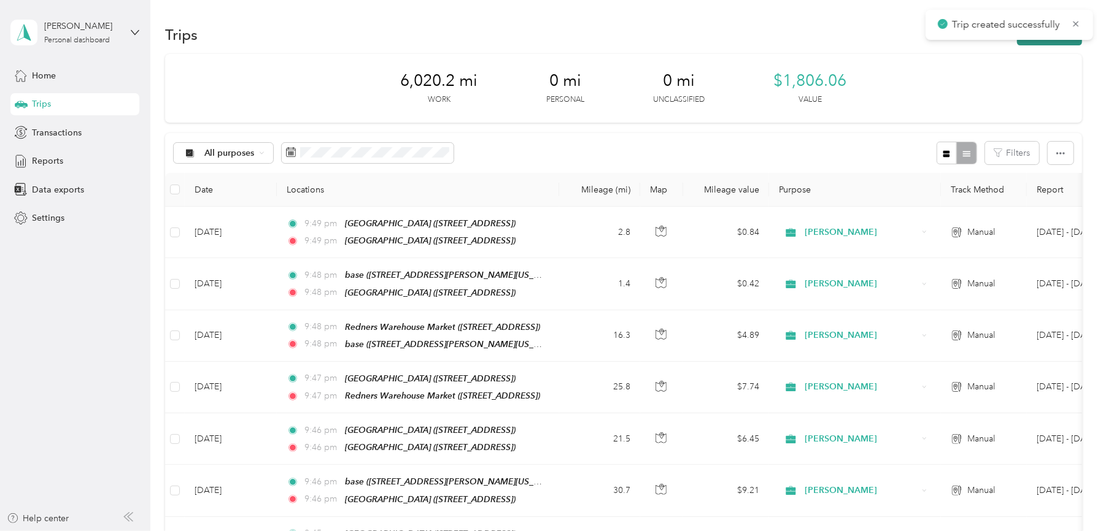
click at [1053, 45] on button "New trip" at bounding box center [1049, 34] width 65 height 21
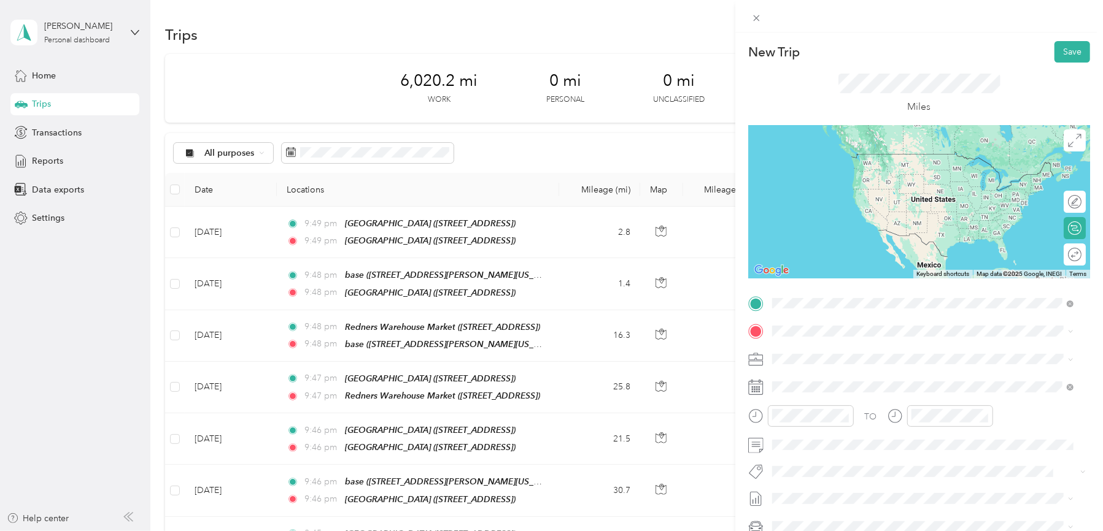
click at [858, 352] on strong "[GEOGRAPHIC_DATA]" at bounding box center [883, 354] width 91 height 11
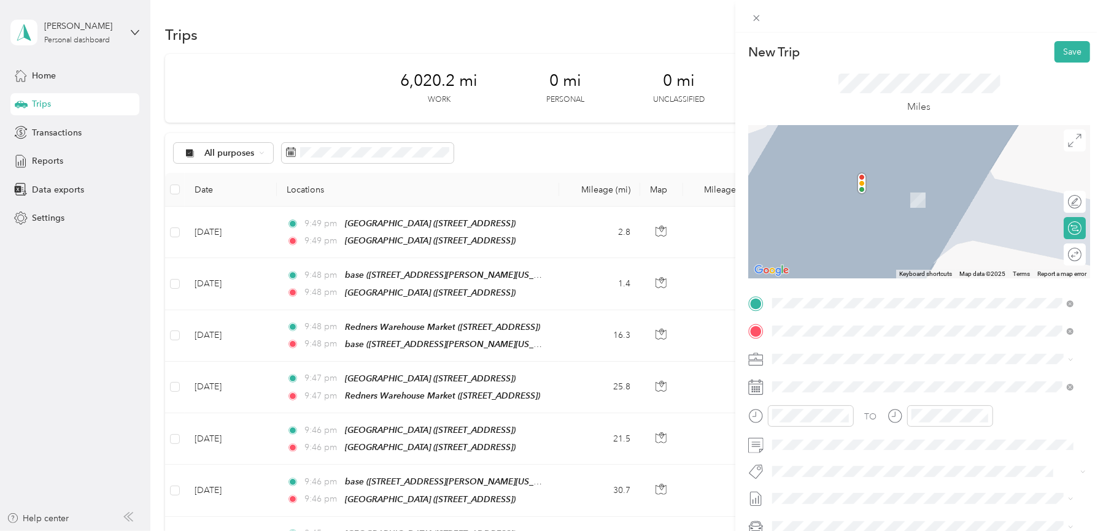
click at [854, 381] on strong "[GEOGRAPHIC_DATA]" at bounding box center [883, 382] width 91 height 11
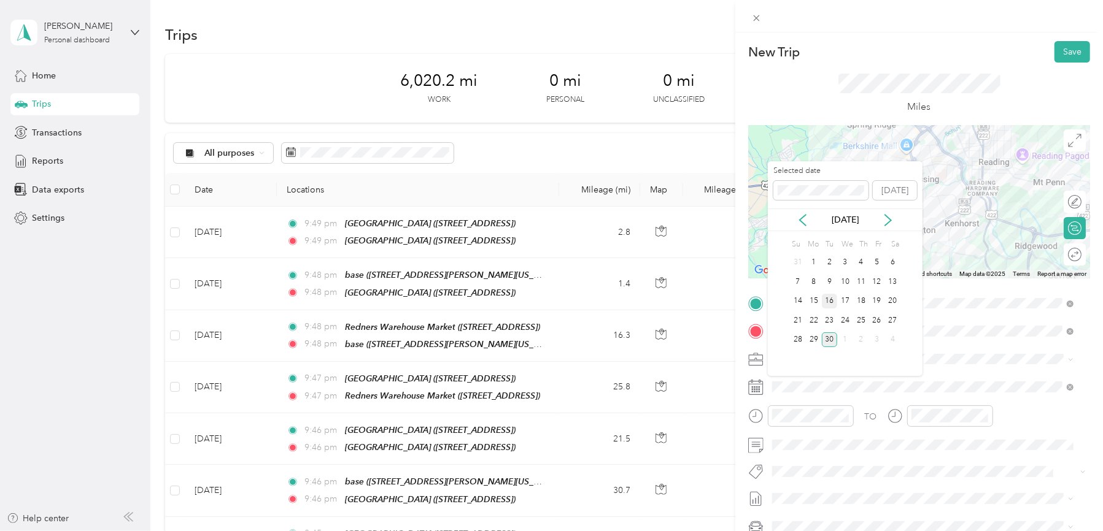
click at [828, 296] on div "16" at bounding box center [830, 301] width 16 height 15
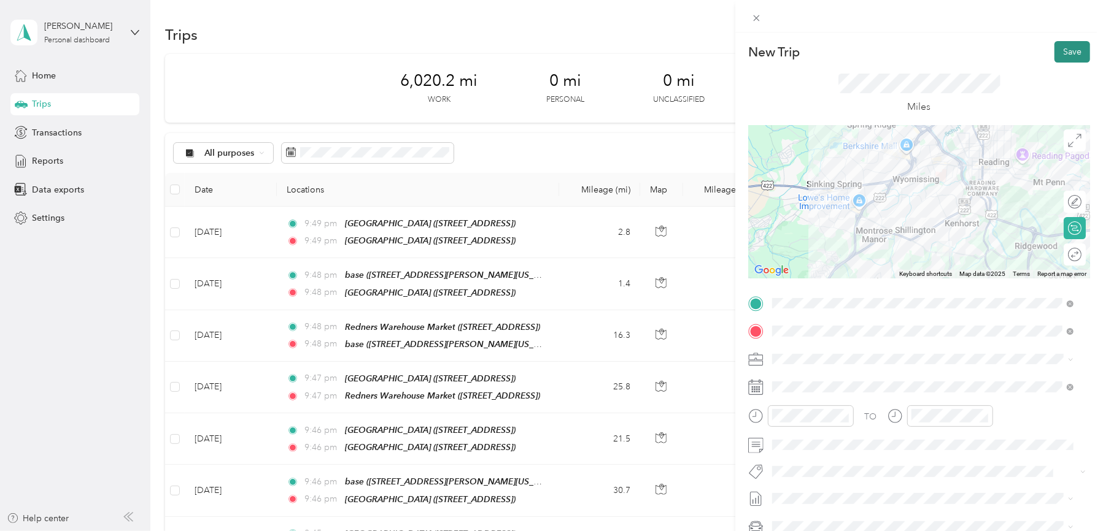
click at [1055, 50] on button "Save" at bounding box center [1072, 51] width 36 height 21
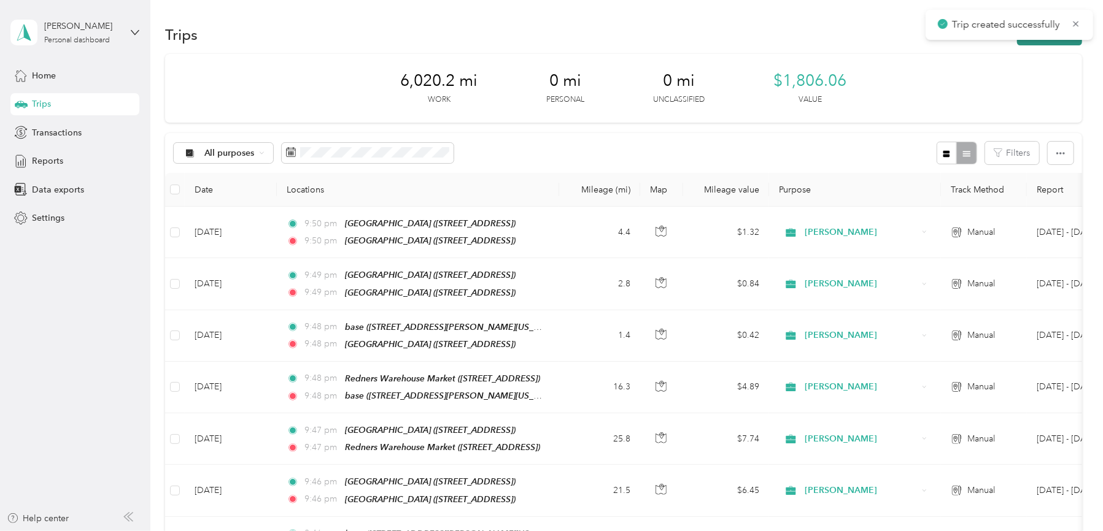
click at [1053, 44] on button "New trip" at bounding box center [1049, 34] width 65 height 21
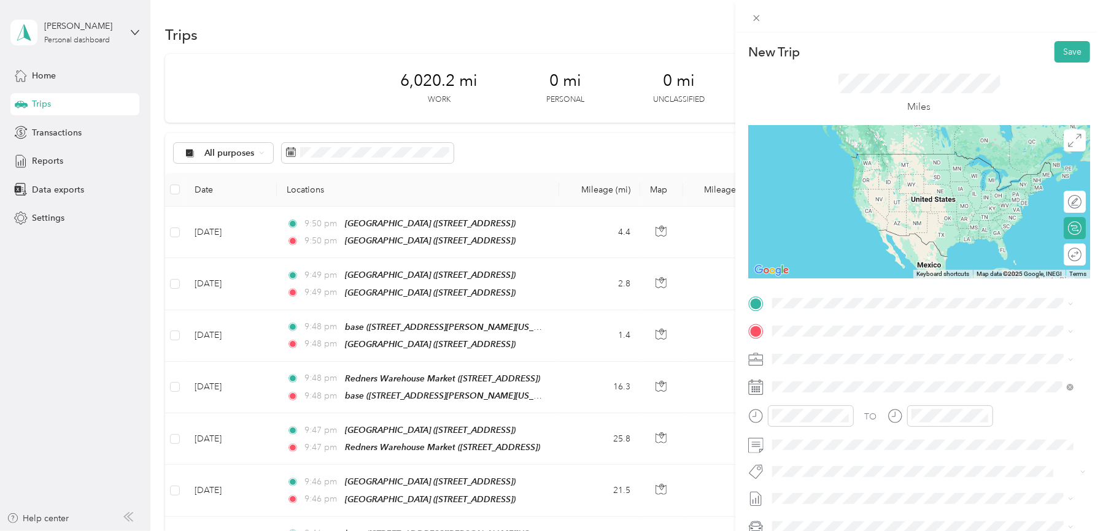
click at [873, 399] on div "TEAM [GEOGRAPHIC_DATA]" at bounding box center [862, 395] width 134 height 15
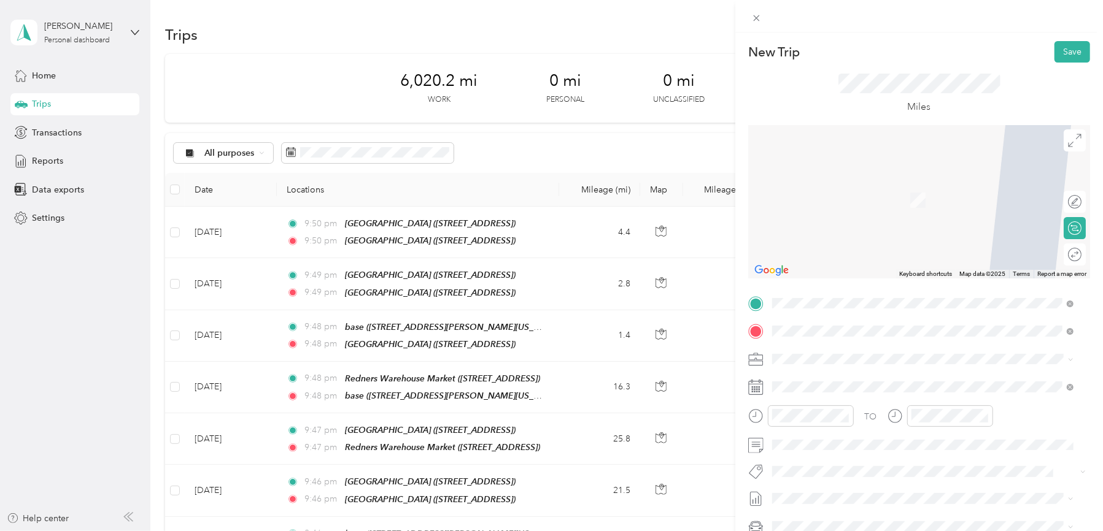
click at [836, 391] on span "[STREET_ADDRESS][PERSON_NAME][US_STATE]" at bounding box center [890, 393] width 191 height 10
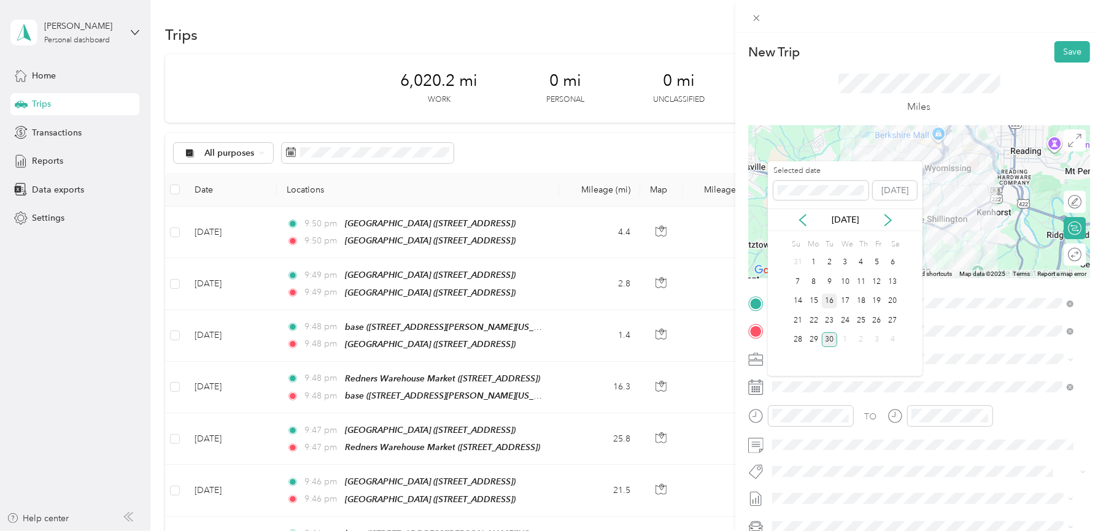
click at [830, 304] on div "16" at bounding box center [830, 301] width 16 height 15
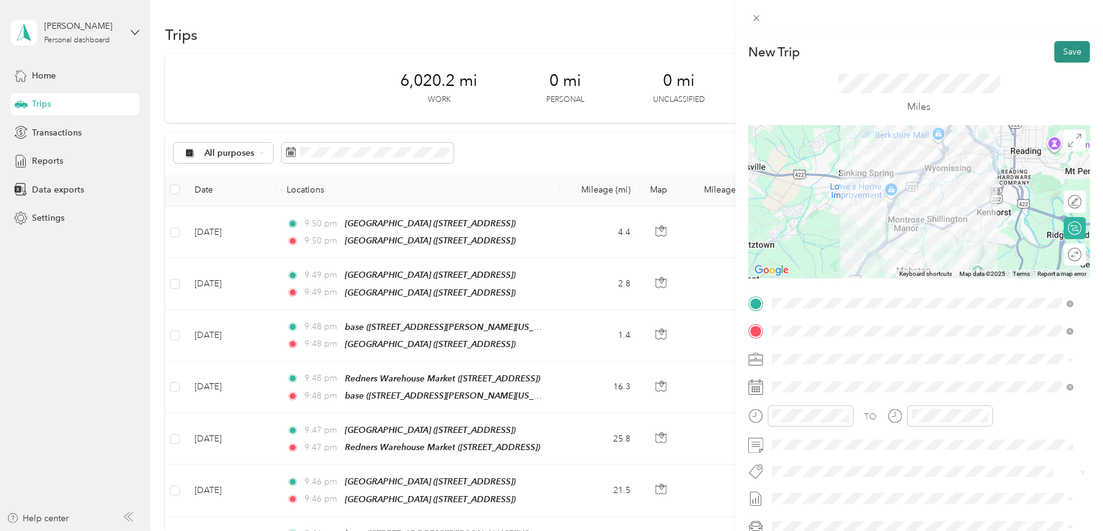
click at [1060, 52] on button "Save" at bounding box center [1072, 51] width 36 height 21
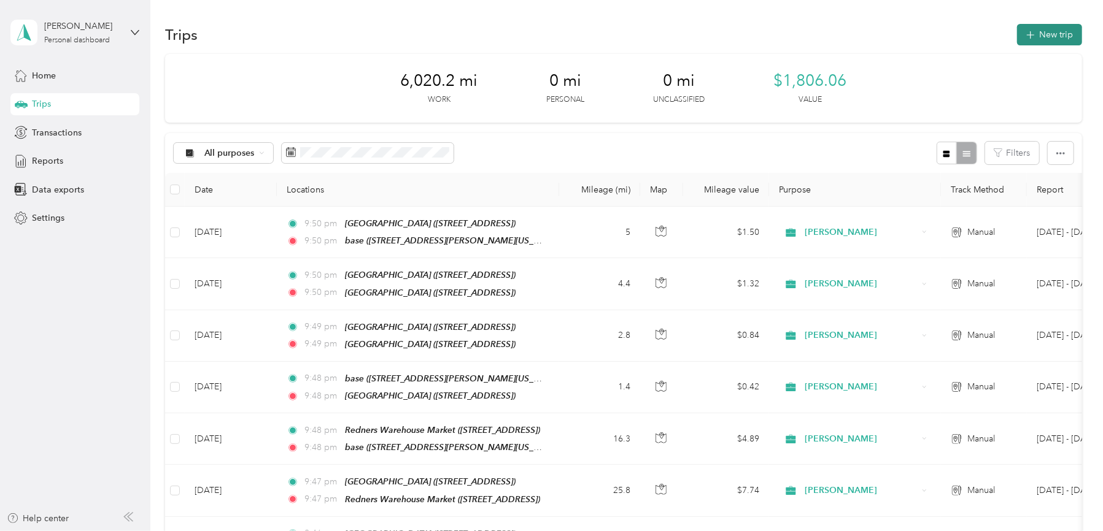
click at [1049, 37] on button "New trip" at bounding box center [1049, 34] width 65 height 21
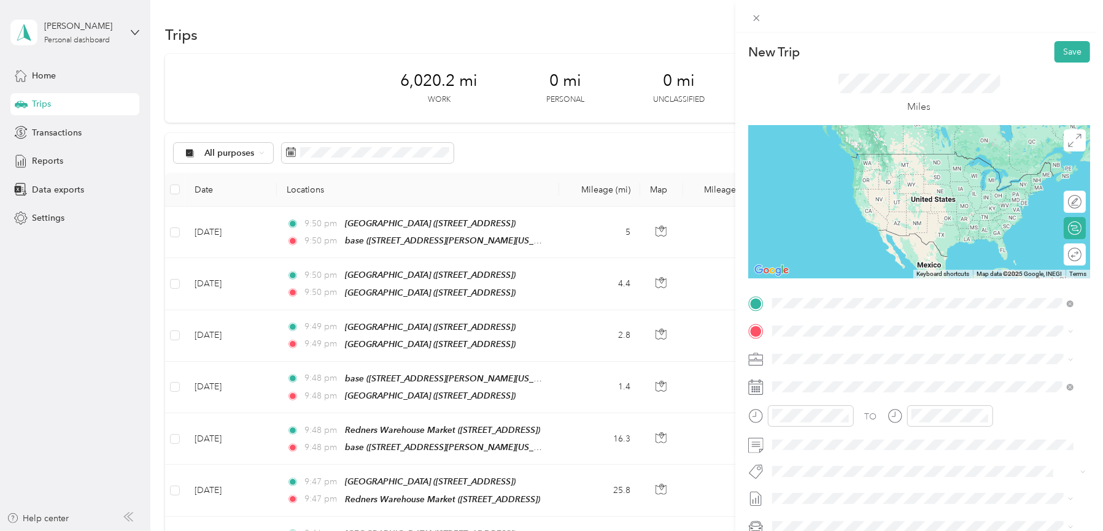
click at [821, 356] on div "base" at bounding box center [890, 352] width 191 height 11
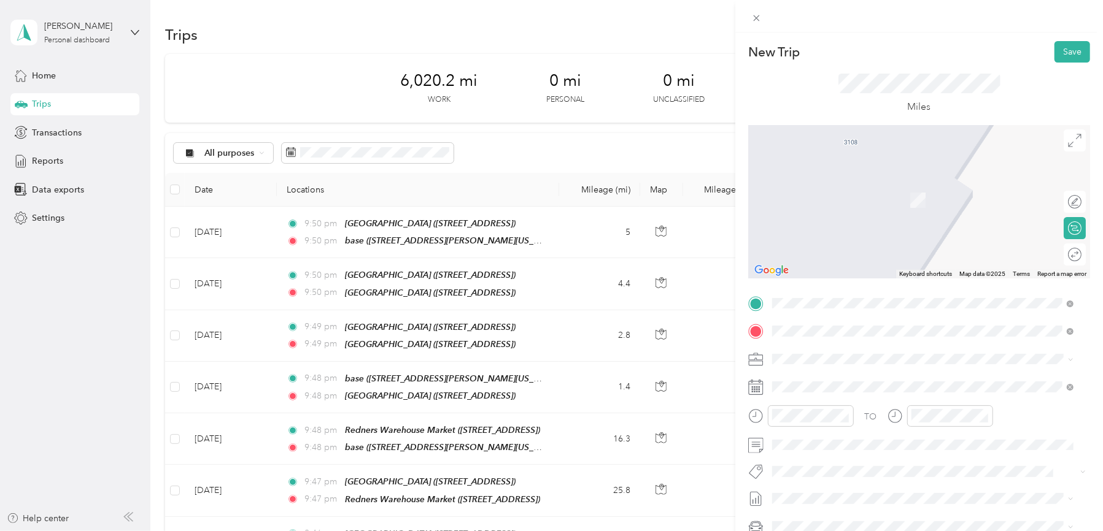
click at [865, 426] on strong "Redners Warehouse Market" at bounding box center [893, 420] width 111 height 11
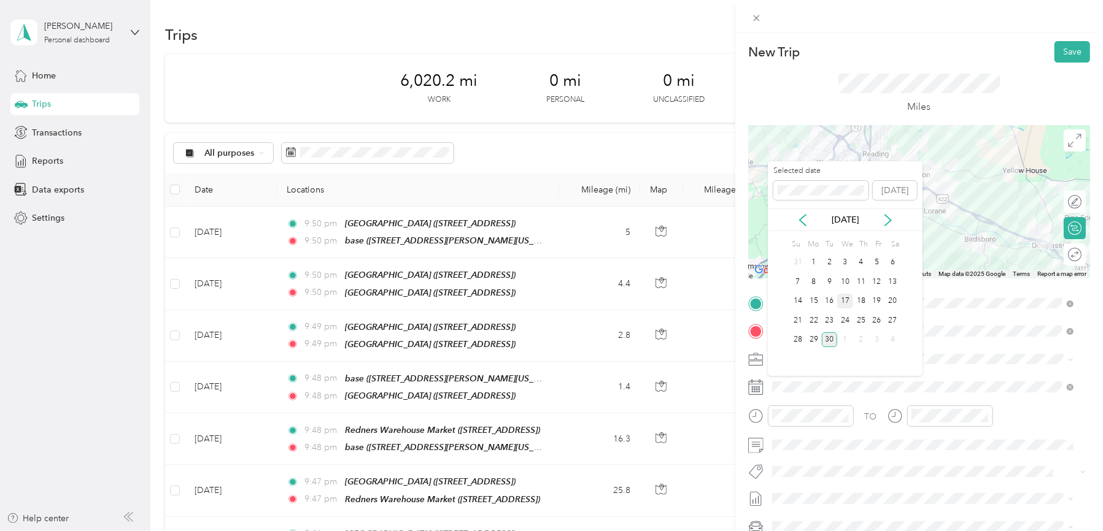
click at [845, 298] on div "17" at bounding box center [845, 301] width 16 height 15
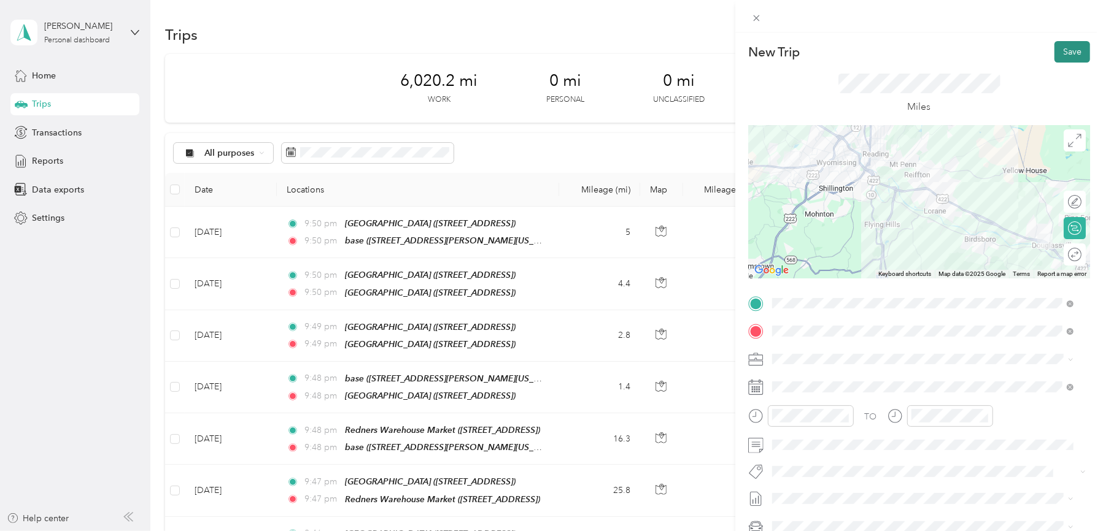
click at [1059, 50] on button "Save" at bounding box center [1072, 51] width 36 height 21
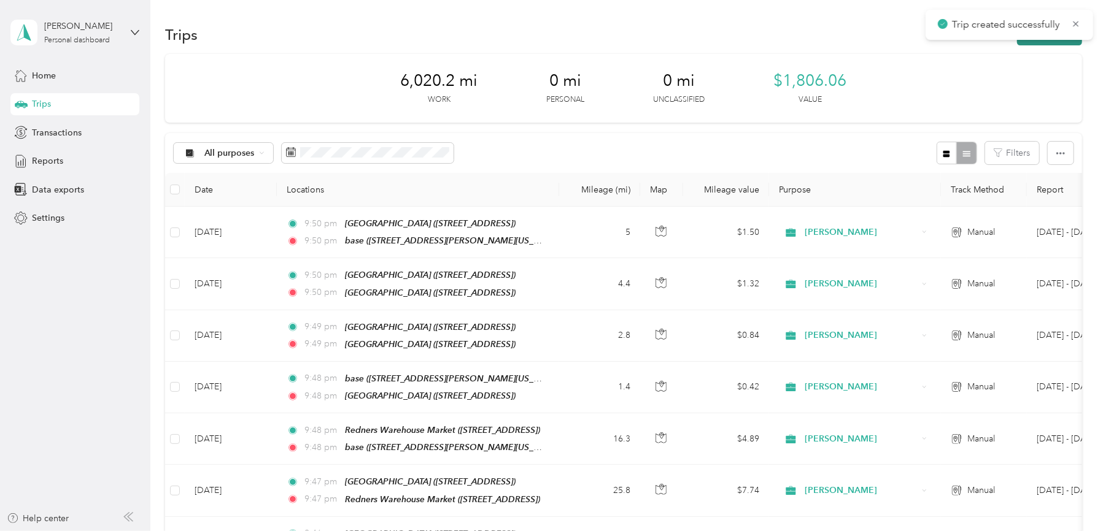
click at [1055, 42] on button "New trip" at bounding box center [1049, 34] width 65 height 21
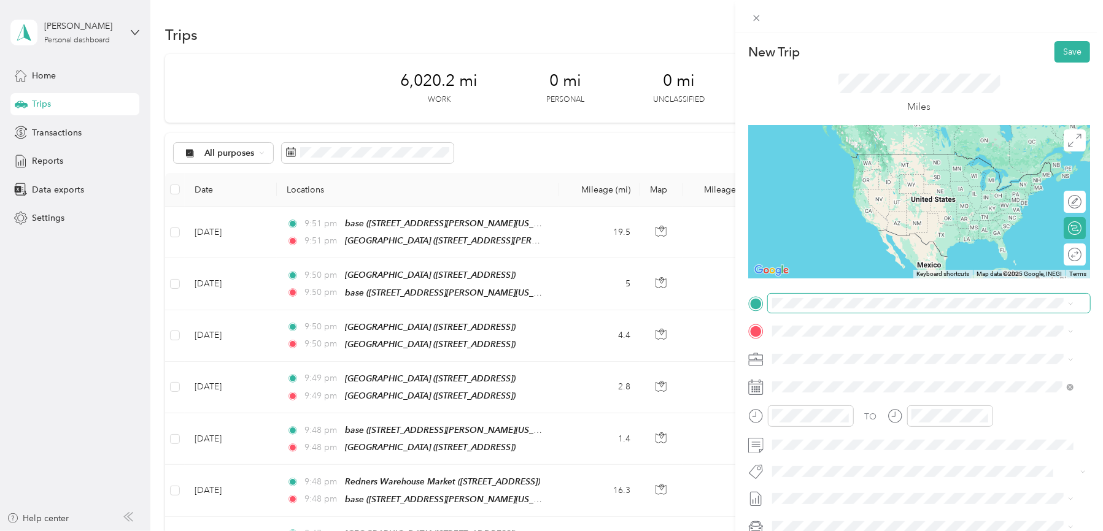
click at [850, 310] on span at bounding box center [929, 304] width 322 height 20
click at [874, 399] on div "TEAM Redners Warehouse Market" at bounding box center [902, 391] width 214 height 15
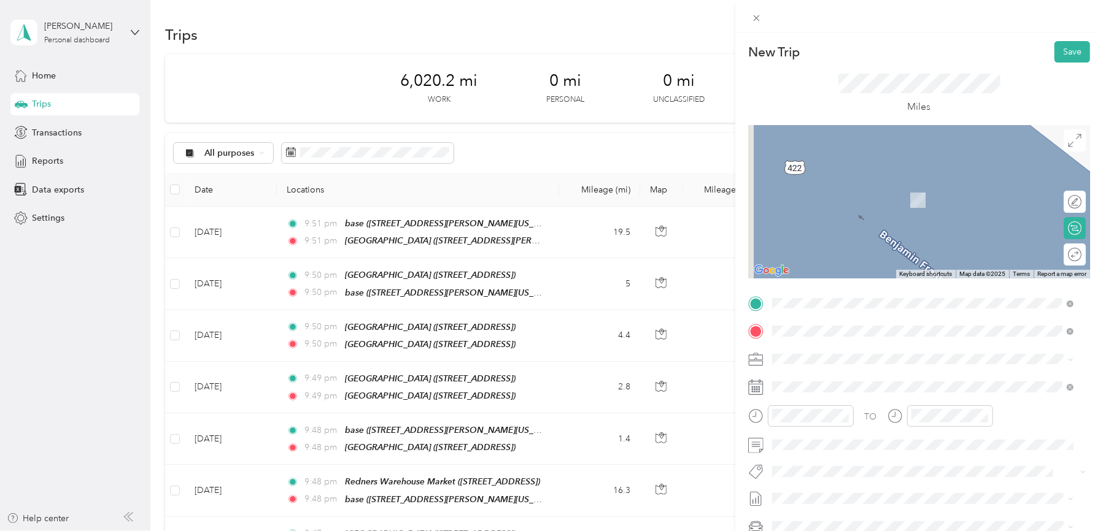
click at [873, 394] on span "[STREET_ADDRESS]" at bounding box center [834, 398] width 78 height 10
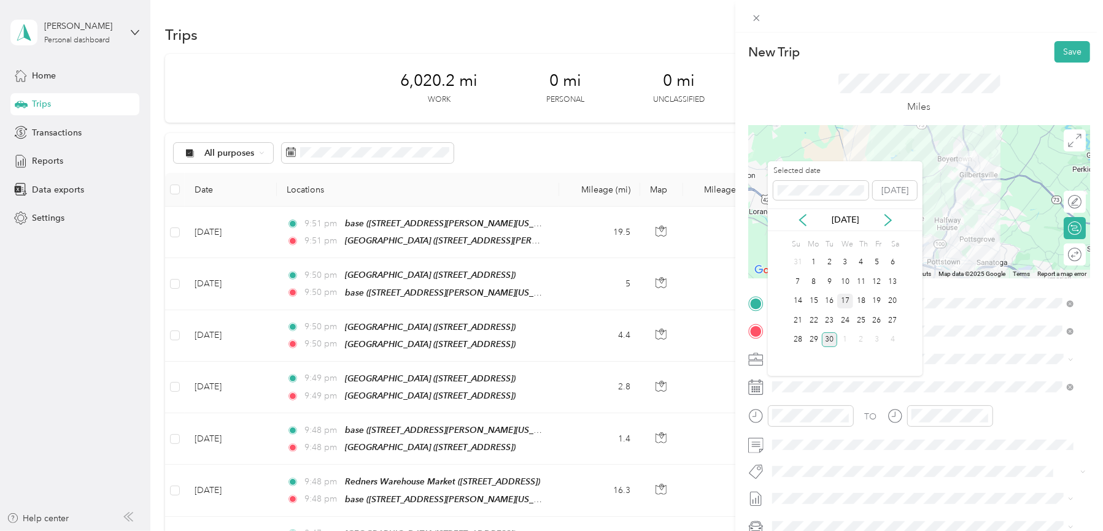
click at [850, 307] on div "17" at bounding box center [845, 301] width 16 height 15
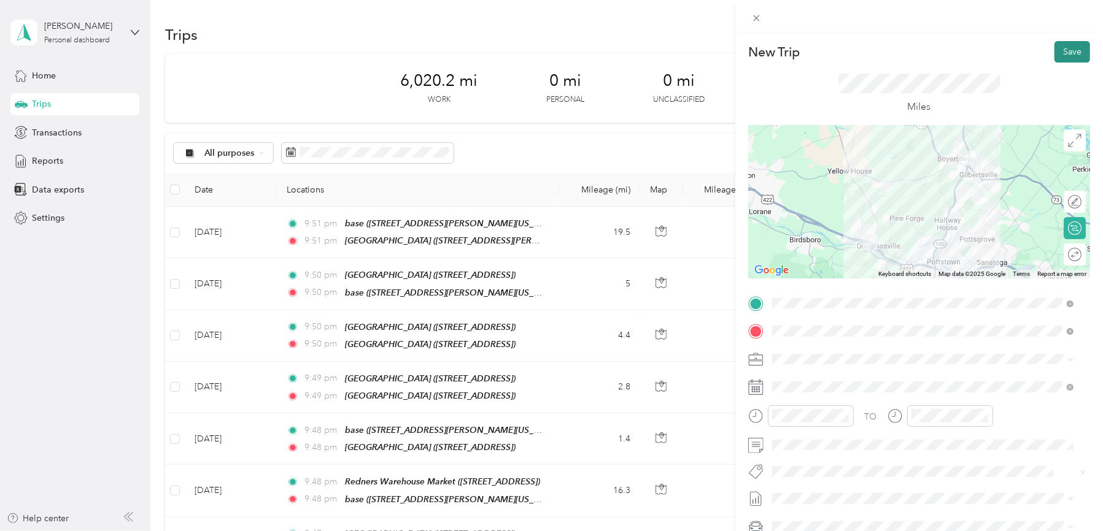
click at [1066, 56] on button "Save" at bounding box center [1072, 51] width 36 height 21
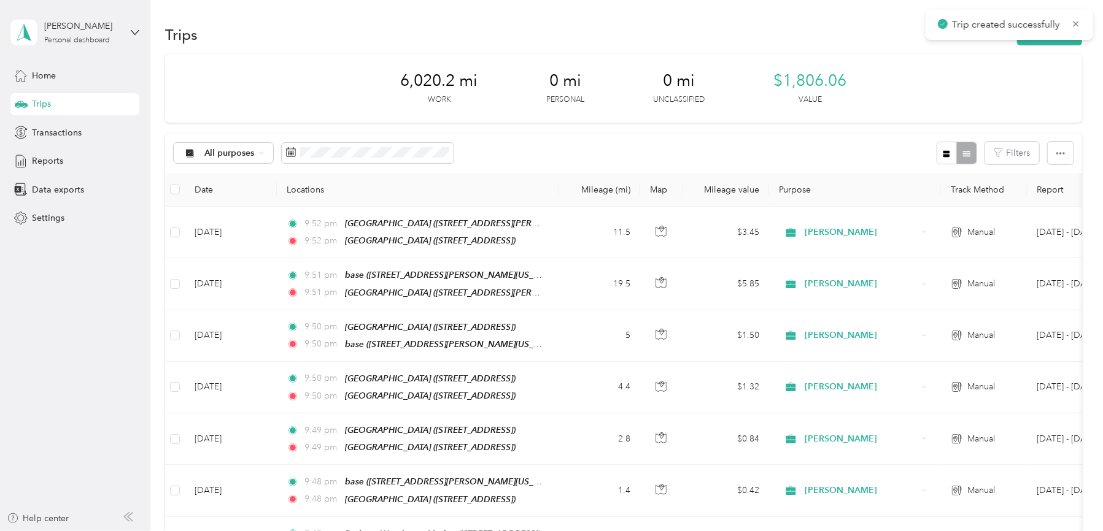
click at [1059, 45] on div "Trips New trip" at bounding box center [623, 34] width 916 height 26
click at [1055, 39] on button "New trip" at bounding box center [1049, 34] width 65 height 21
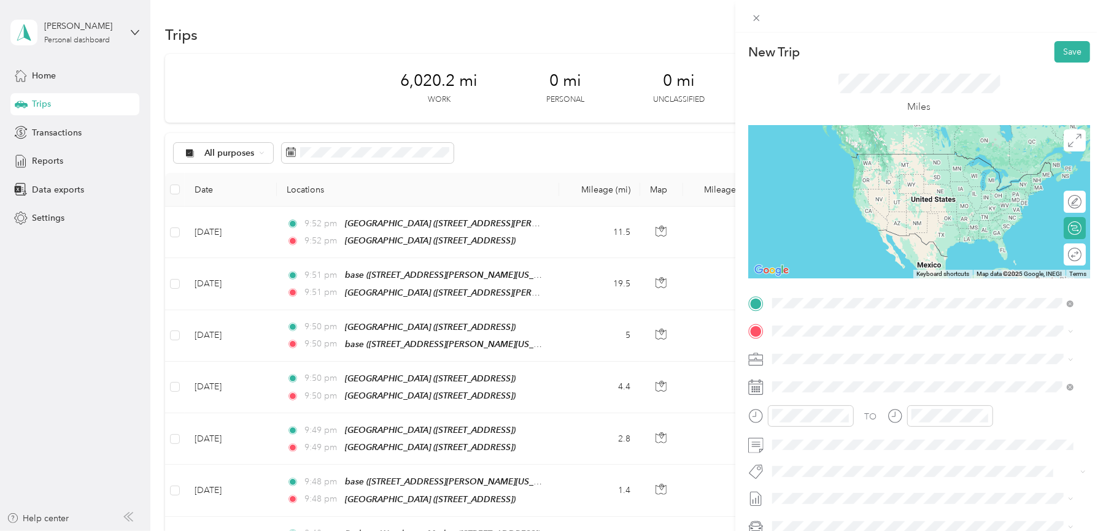
click at [896, 355] on strong "Redners Warehouse Market" at bounding box center [893, 354] width 111 height 11
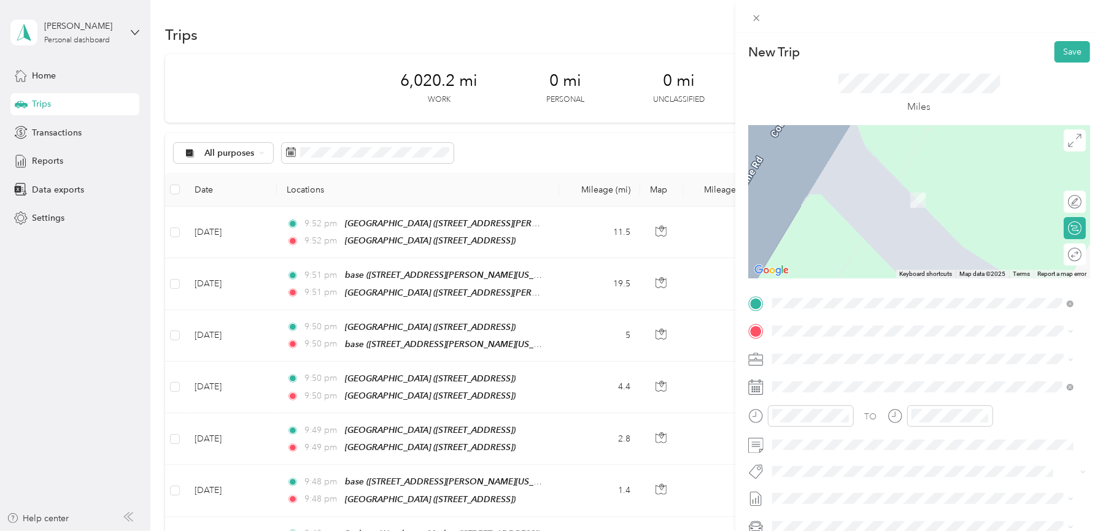
click at [873, 484] on div "TEAM Redners Warehouse Market [STREET_ADDRESS]" at bounding box center [871, 471] width 153 height 30
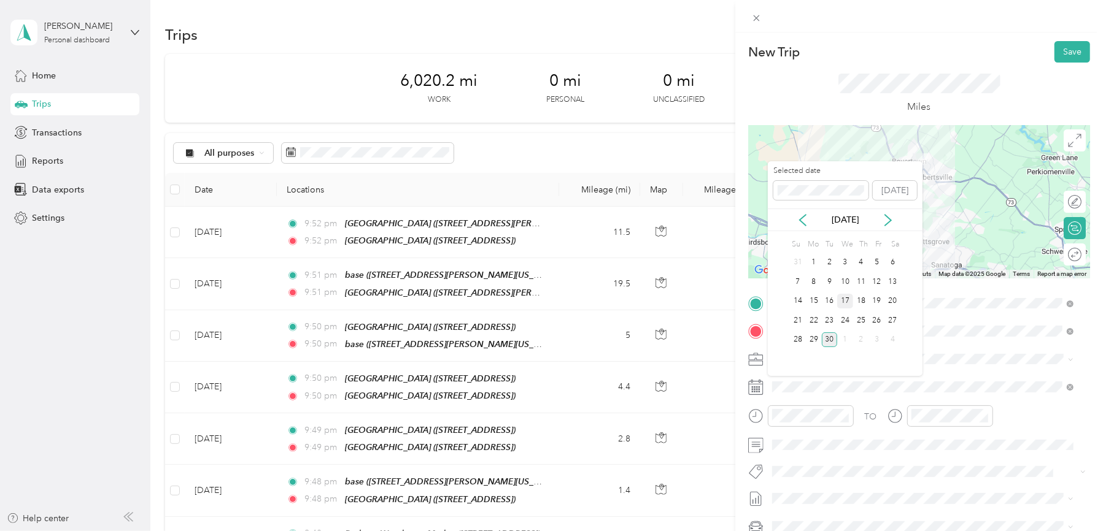
click at [850, 298] on div "17" at bounding box center [845, 301] width 16 height 15
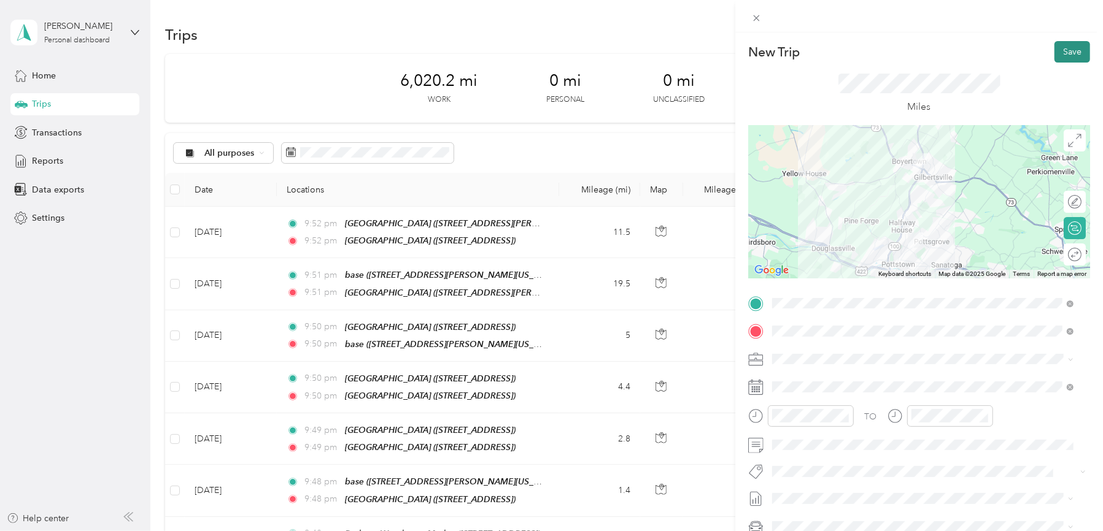
click at [1065, 55] on button "Save" at bounding box center [1072, 51] width 36 height 21
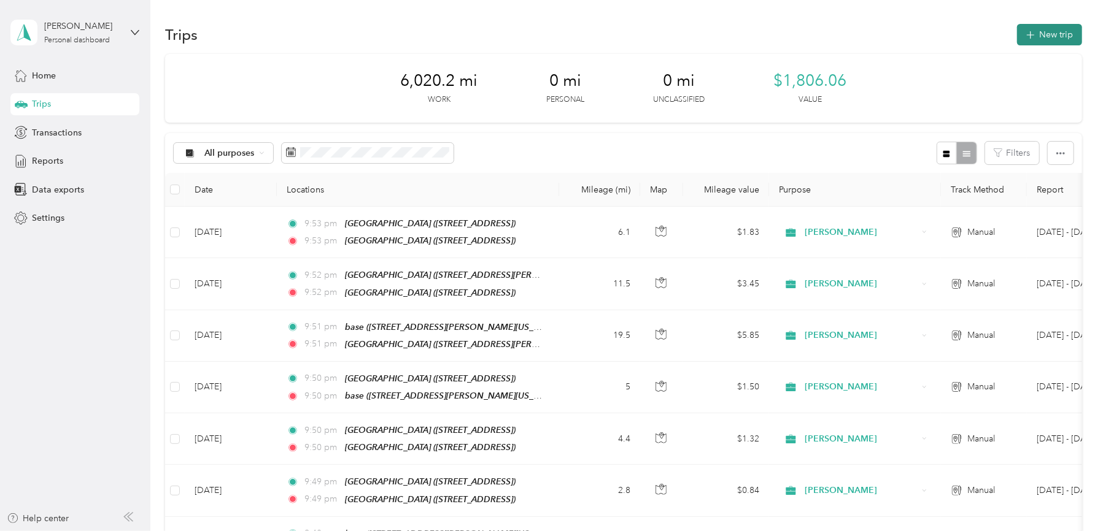
click at [1054, 33] on button "New trip" at bounding box center [1049, 34] width 65 height 21
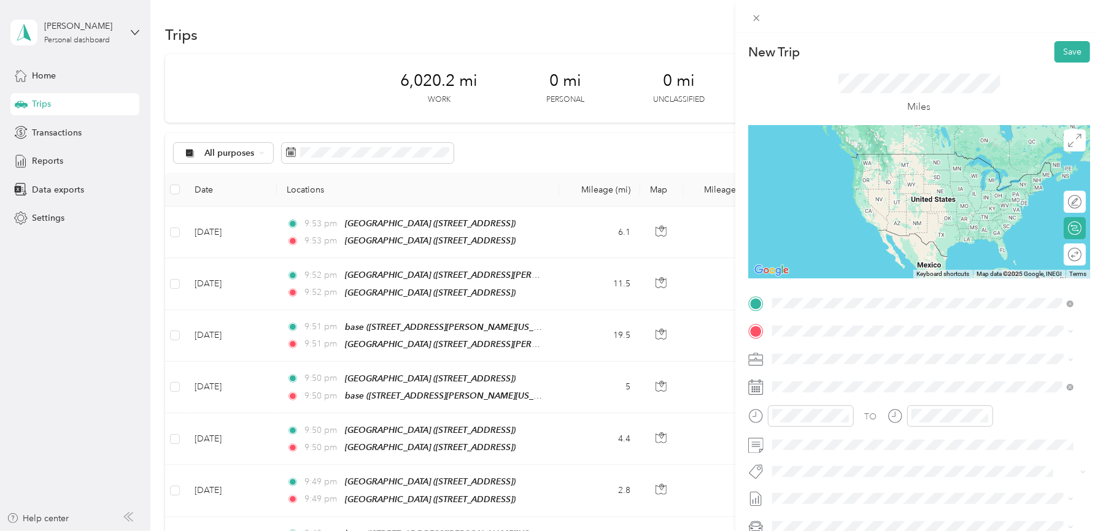
click at [871, 452] on div "TEAM Redners Warehouse Market [STREET_ADDRESS]" at bounding box center [871, 443] width 153 height 30
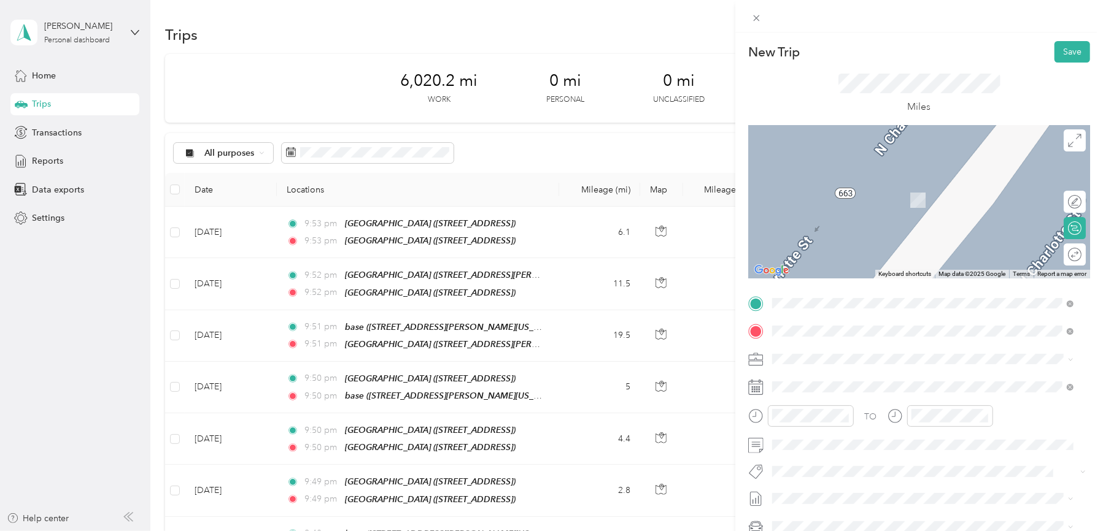
click at [830, 398] on div "base [STREET_ADDRESS][PERSON_NAME][US_STATE]" at bounding box center [890, 387] width 191 height 26
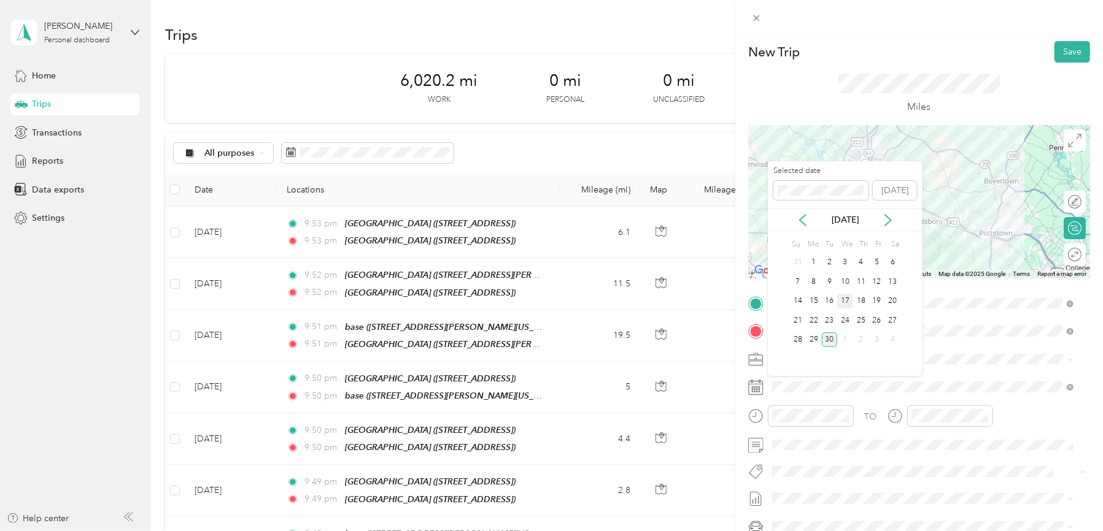
click at [846, 304] on div "17" at bounding box center [845, 301] width 16 height 15
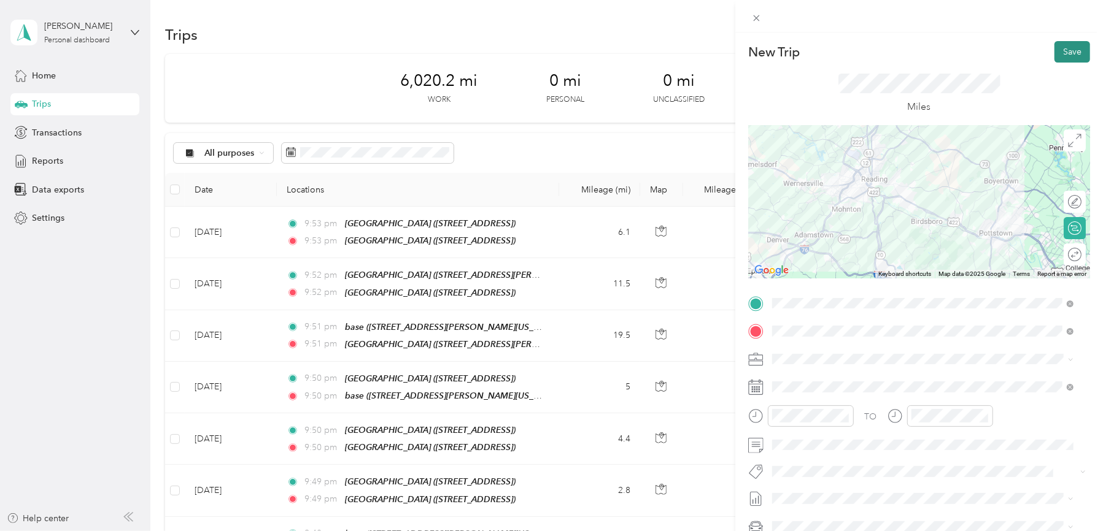
click at [1060, 56] on button "Save" at bounding box center [1072, 51] width 36 height 21
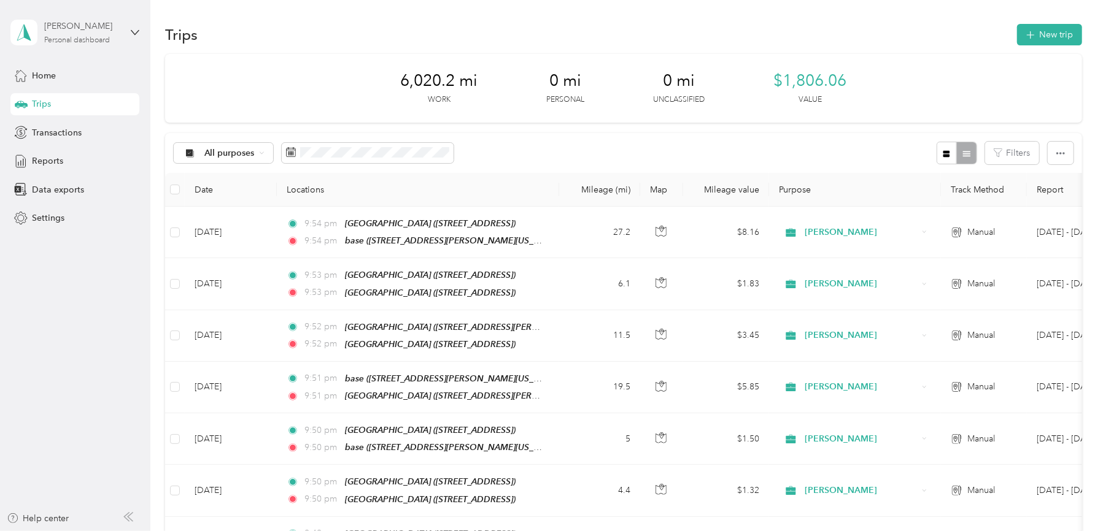
click at [69, 34] on div "[PERSON_NAME] Personal dashboard" at bounding box center [82, 32] width 77 height 25
click at [55, 109] on div "You’re signed in as [EMAIL_ADDRESS][PERSON_NAME][DOMAIN_NAME] Log out" at bounding box center [174, 80] width 328 height 69
click at [77, 38] on div "Personal dashboard" at bounding box center [77, 40] width 66 height 7
click at [58, 99] on div "Log out" at bounding box center [44, 100] width 47 height 13
